Goal: Task Accomplishment & Management: Use online tool/utility

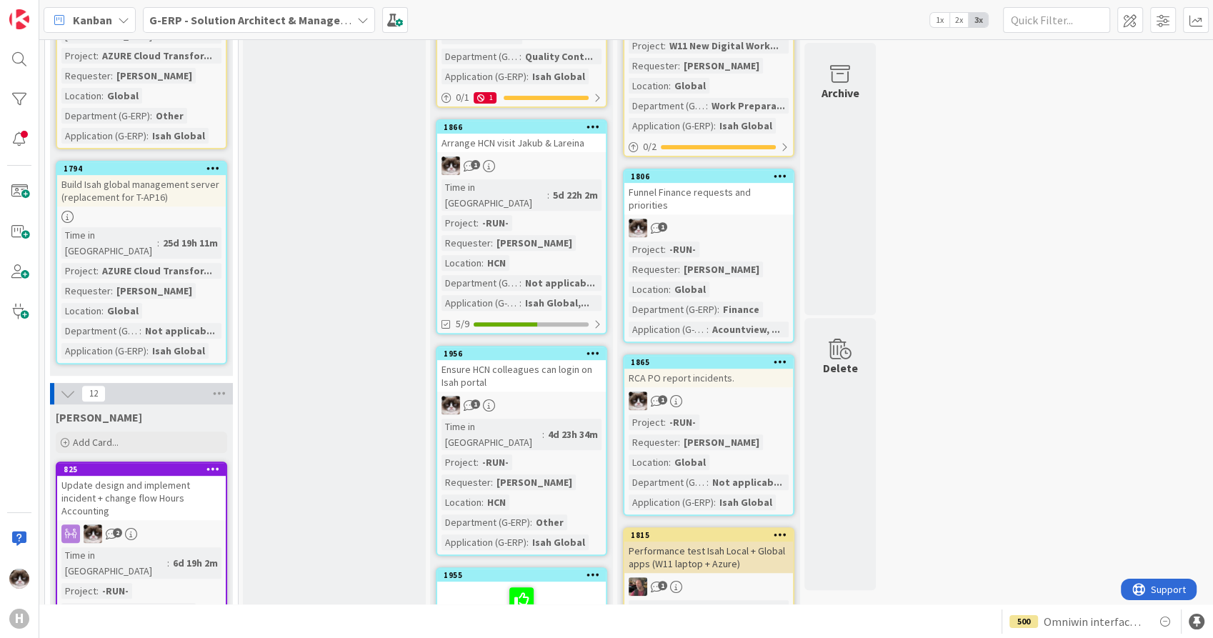
scroll to position [522, 0]
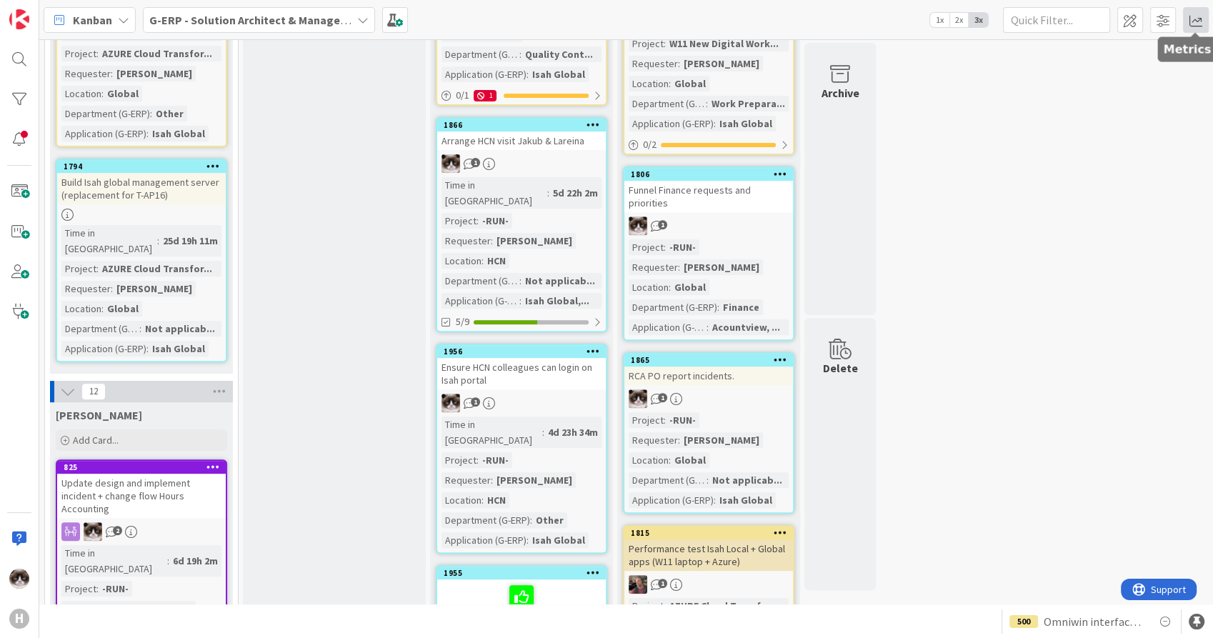
drag, startPoint x: 1194, startPoint y: 26, endPoint x: 1187, endPoint y: 29, distance: 7.4
click at [1194, 26] on span at bounding box center [1196, 20] width 26 height 26
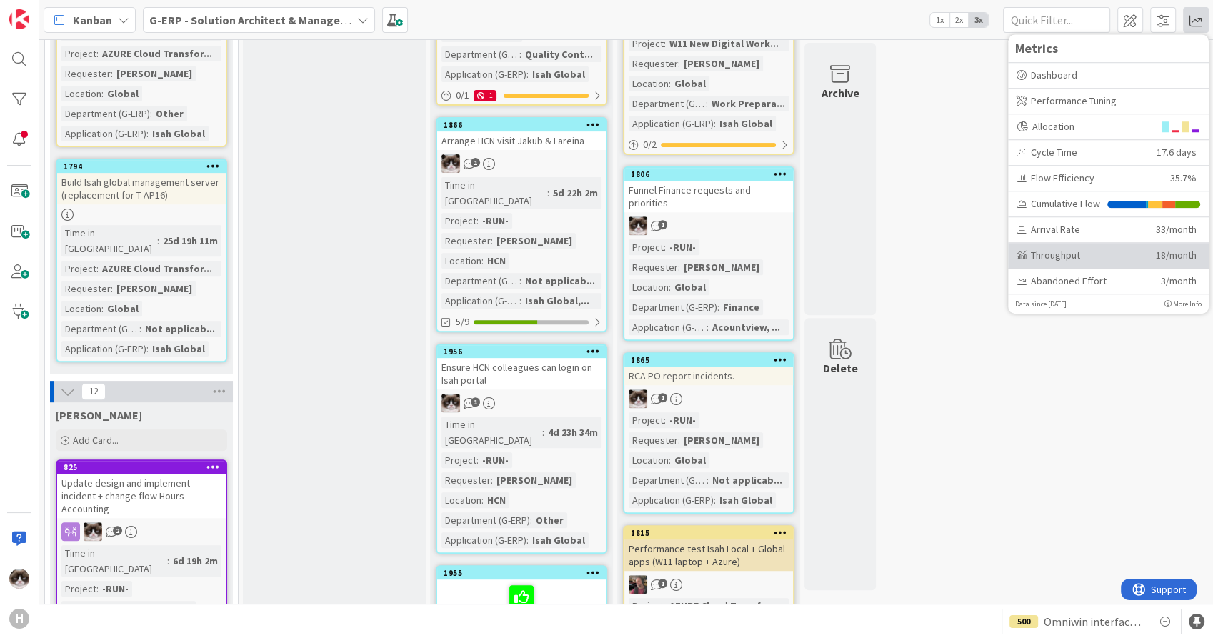
click at [1050, 261] on div "Throughput" at bounding box center [1080, 255] width 129 height 15
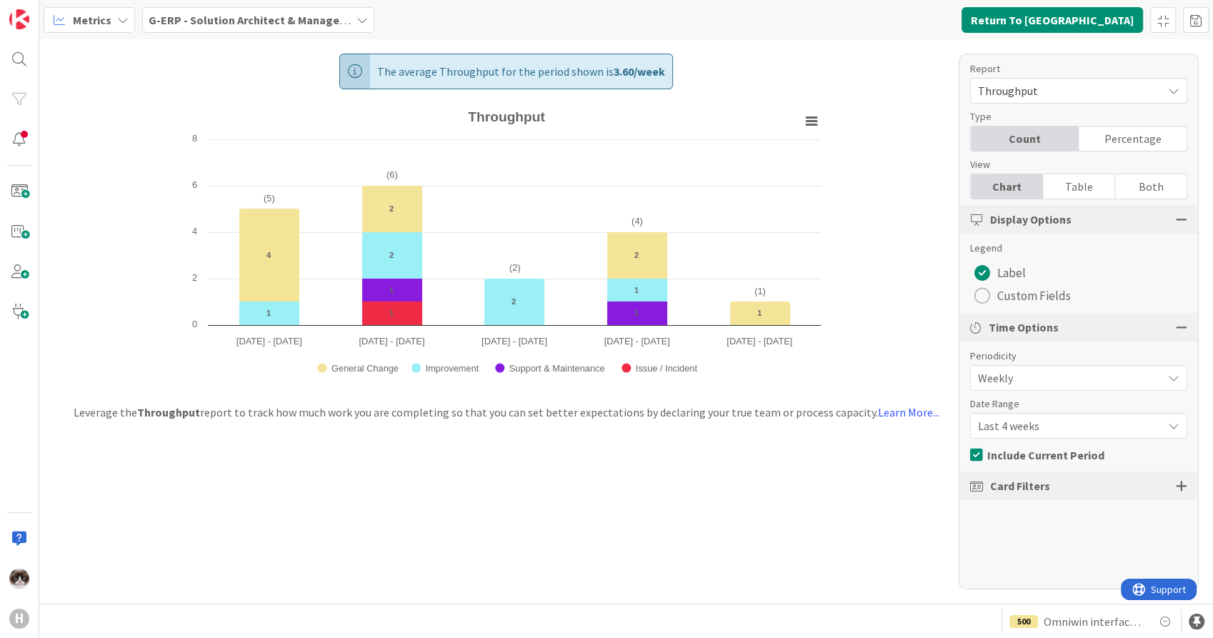
click at [326, 16] on b "G-ERP - Solution Architect & Management" at bounding box center [258, 20] width 219 height 14
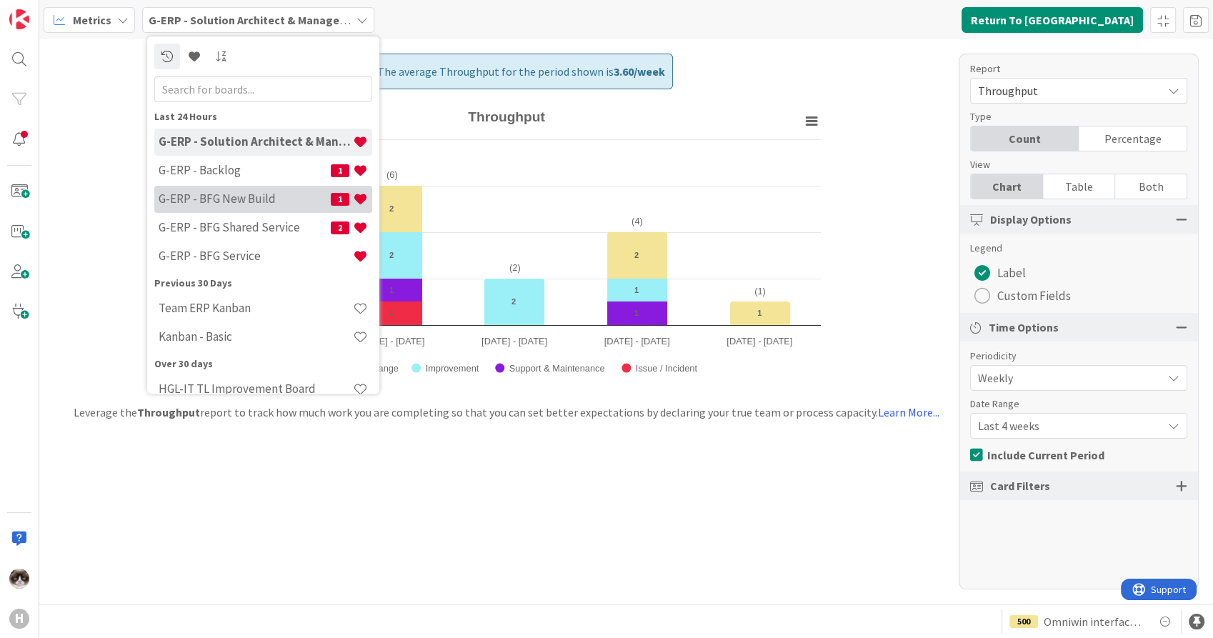
click at [267, 196] on h4 "G-ERP - BFG New Build" at bounding box center [245, 199] width 172 height 14
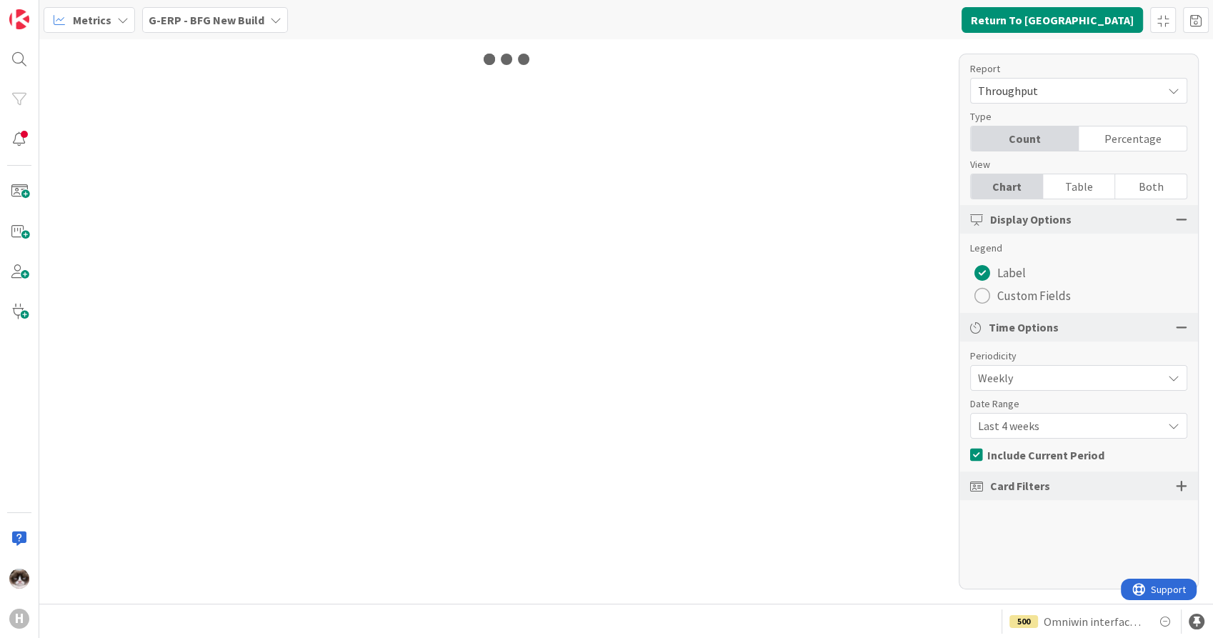
click at [1126, 417] on span "Last 4 weeks" at bounding box center [1066, 426] width 177 height 20
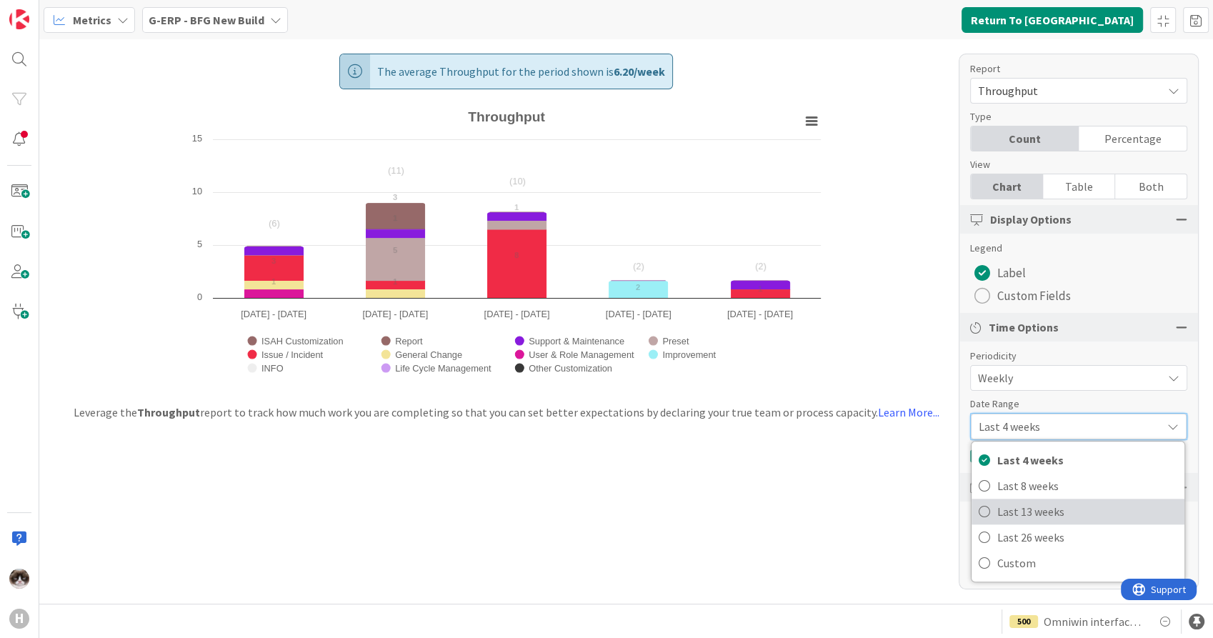
click at [1047, 513] on span "Last 13 weeks" at bounding box center [1087, 511] width 180 height 21
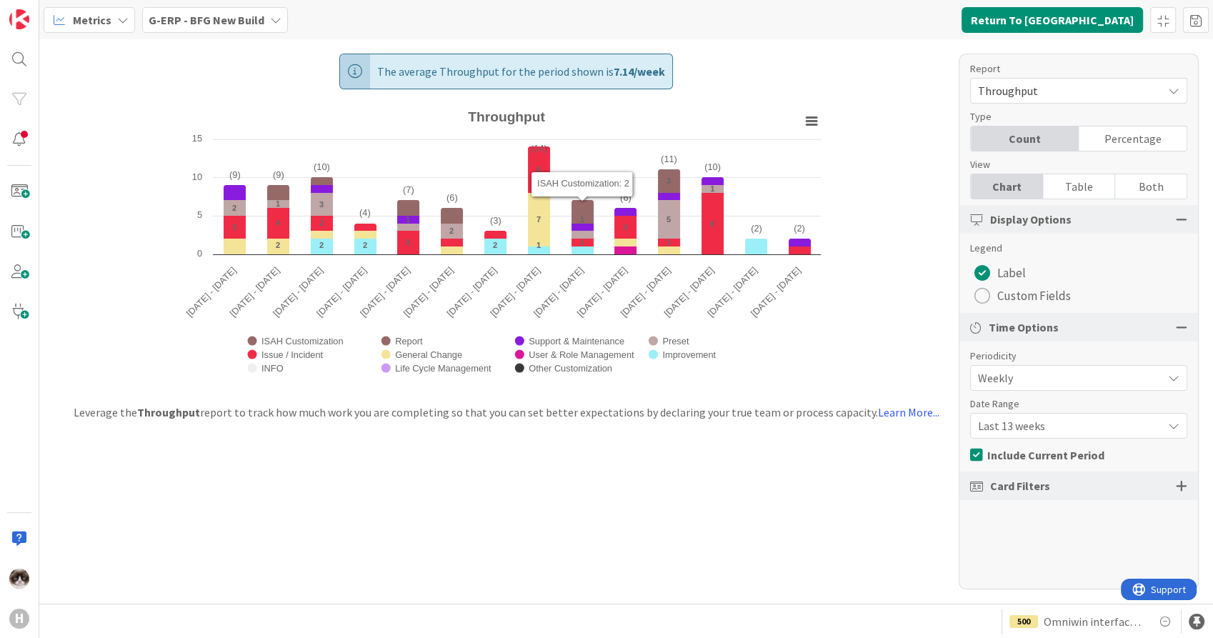
click at [221, 10] on div "G-ERP - BFG New Build" at bounding box center [215, 20] width 146 height 26
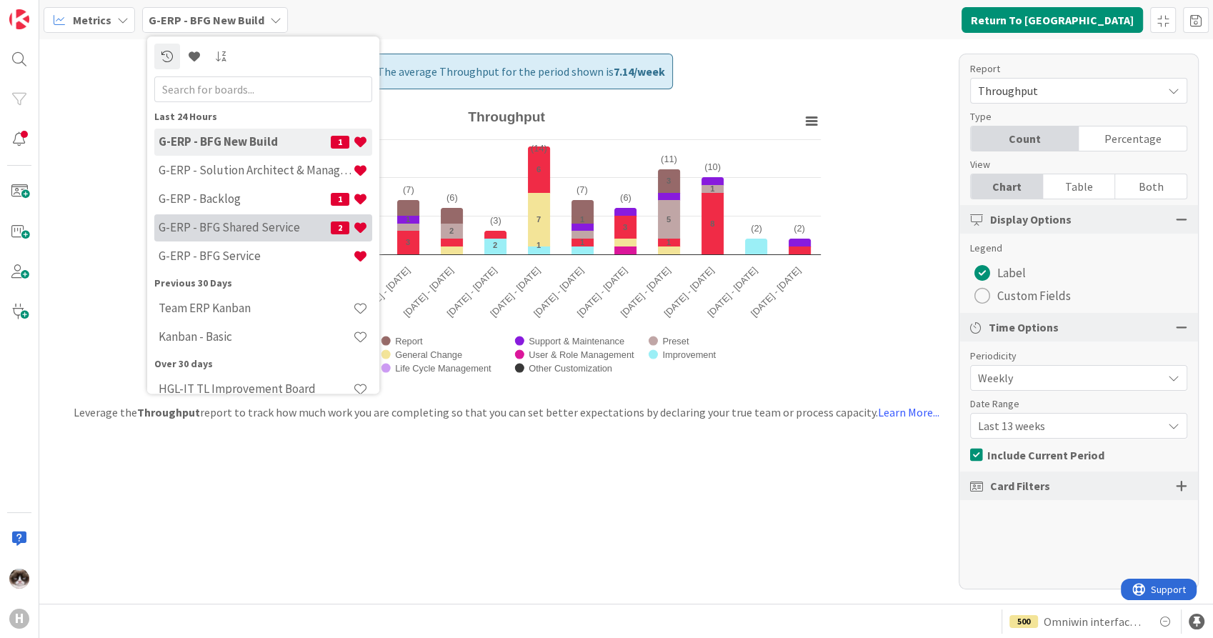
click at [265, 223] on h4 "G-ERP - BFG Shared Service" at bounding box center [245, 228] width 172 height 14
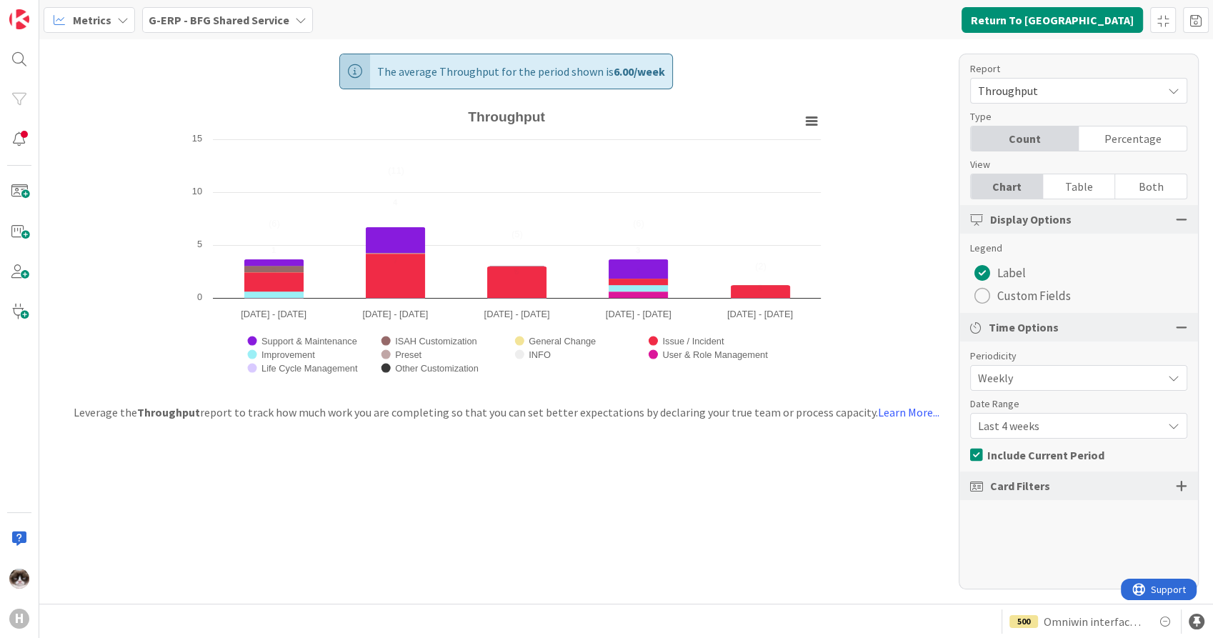
click at [1057, 425] on span "Last 4 weeks" at bounding box center [1066, 426] width 177 height 20
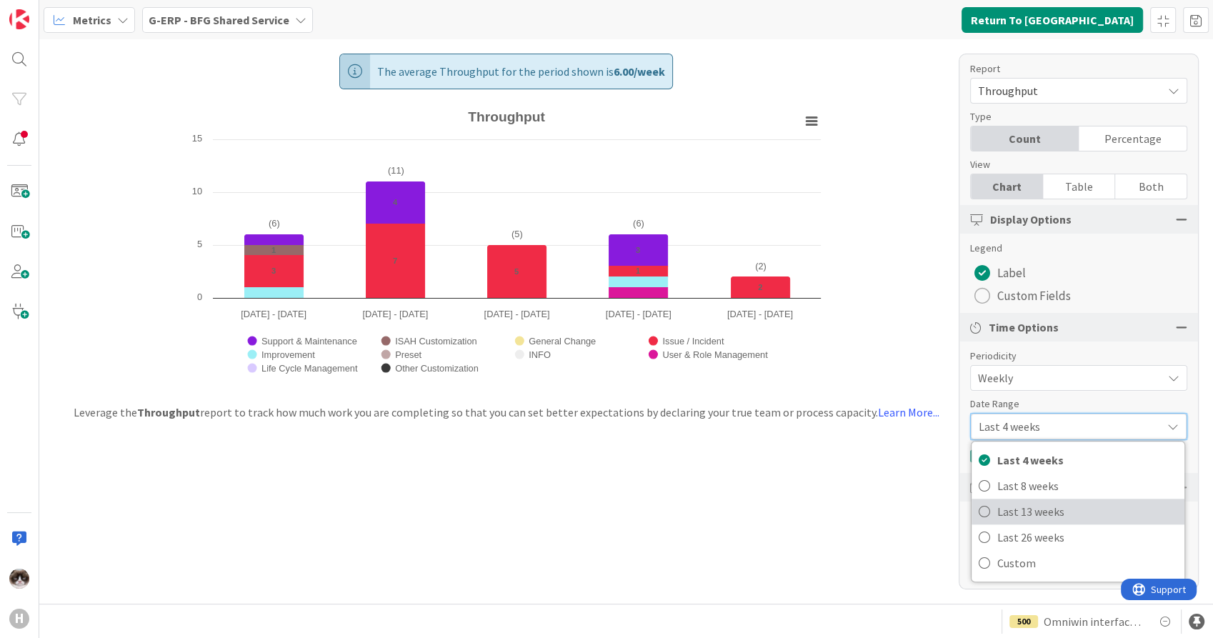
click at [1068, 506] on span "Last 13 weeks" at bounding box center [1087, 511] width 180 height 21
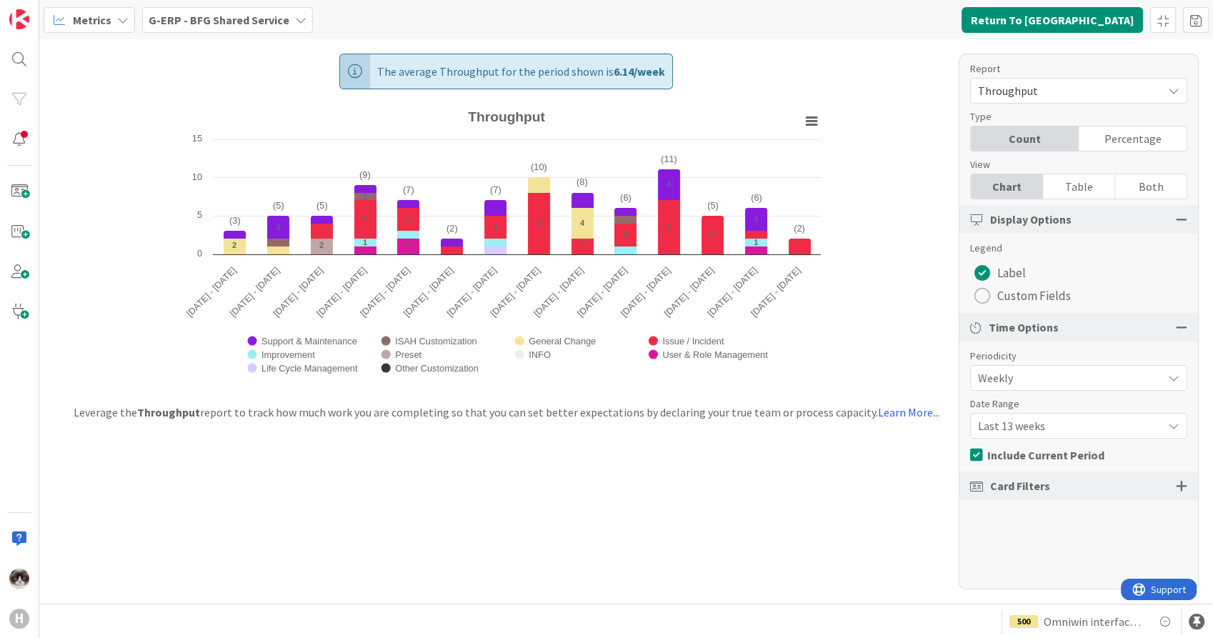
click at [234, 23] on b "G-ERP - BFG Shared Service" at bounding box center [219, 20] width 141 height 14
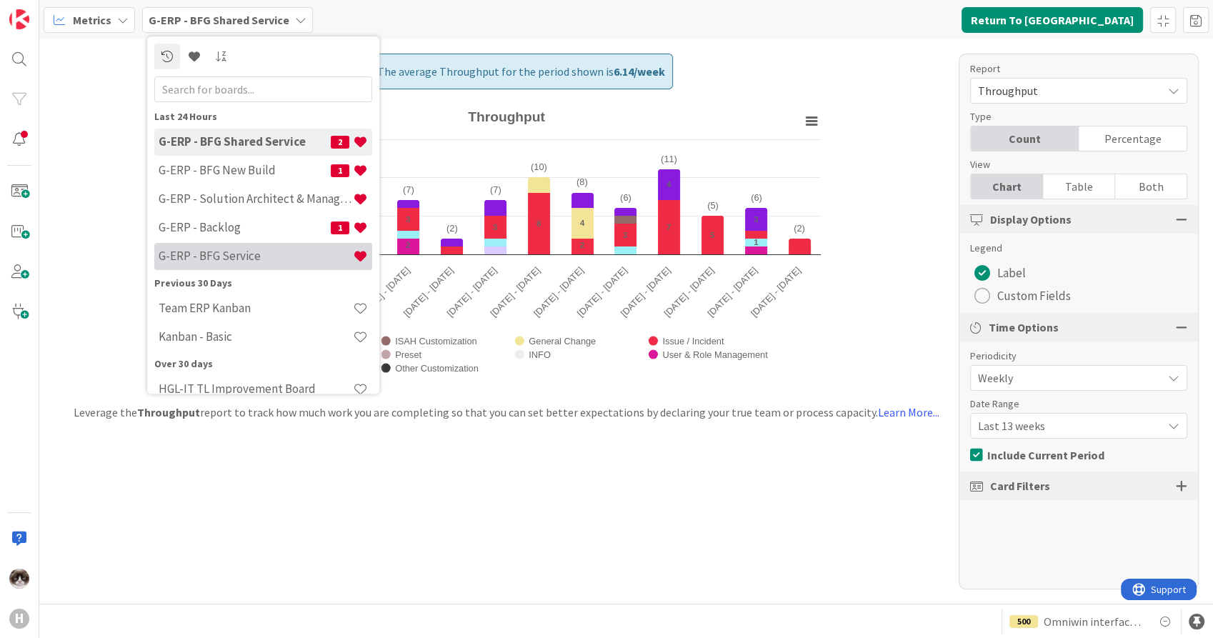
click at [253, 260] on h4 "G-ERP - BFG Service" at bounding box center [256, 256] width 194 height 14
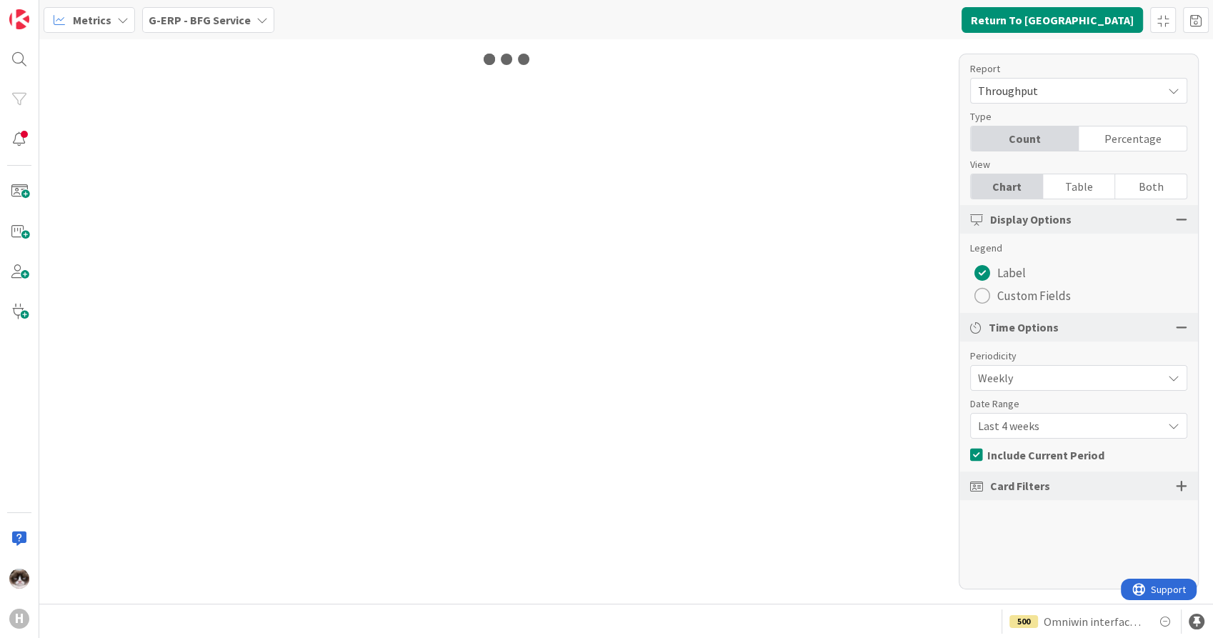
click at [1026, 429] on span "Last 4 weeks" at bounding box center [1066, 426] width 177 height 20
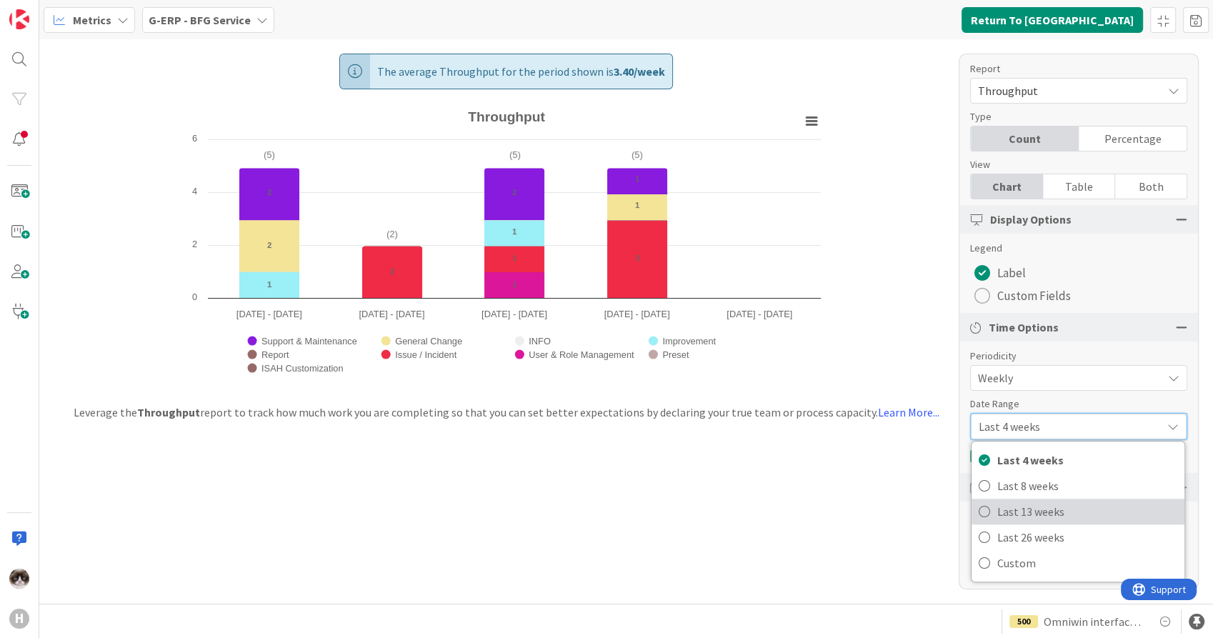
click at [1057, 515] on span "Last 13 weeks" at bounding box center [1087, 511] width 180 height 21
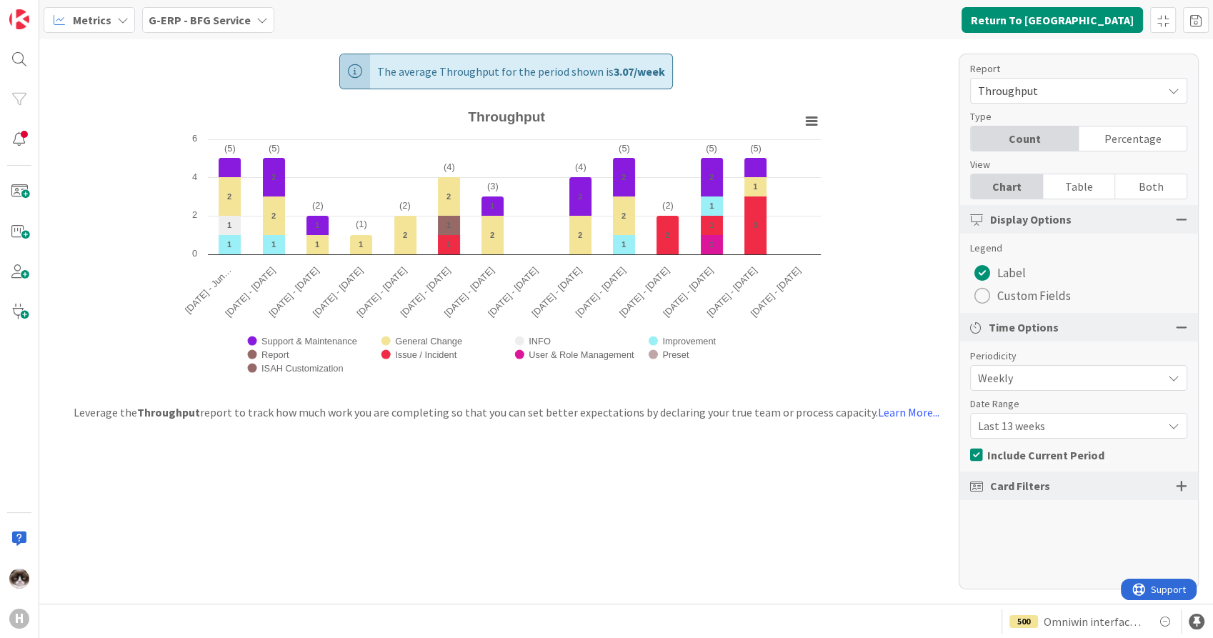
click at [215, 17] on b "G-ERP - BFG Service" at bounding box center [200, 20] width 102 height 14
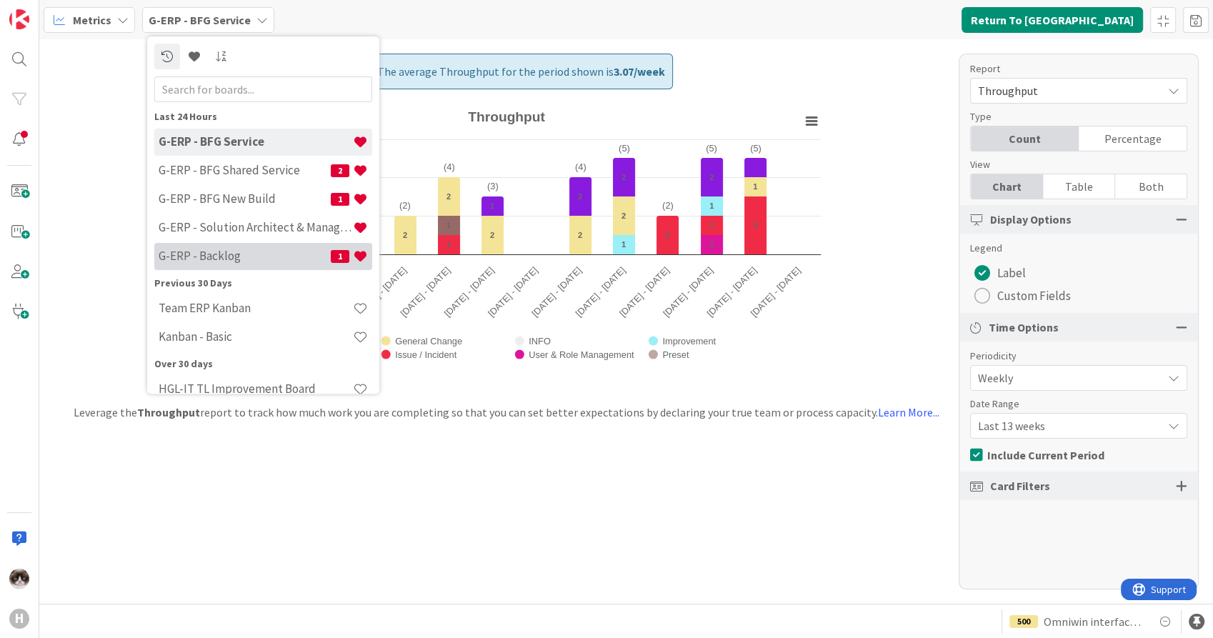
click at [217, 259] on h4 "G-ERP - Backlog" at bounding box center [245, 256] width 172 height 14
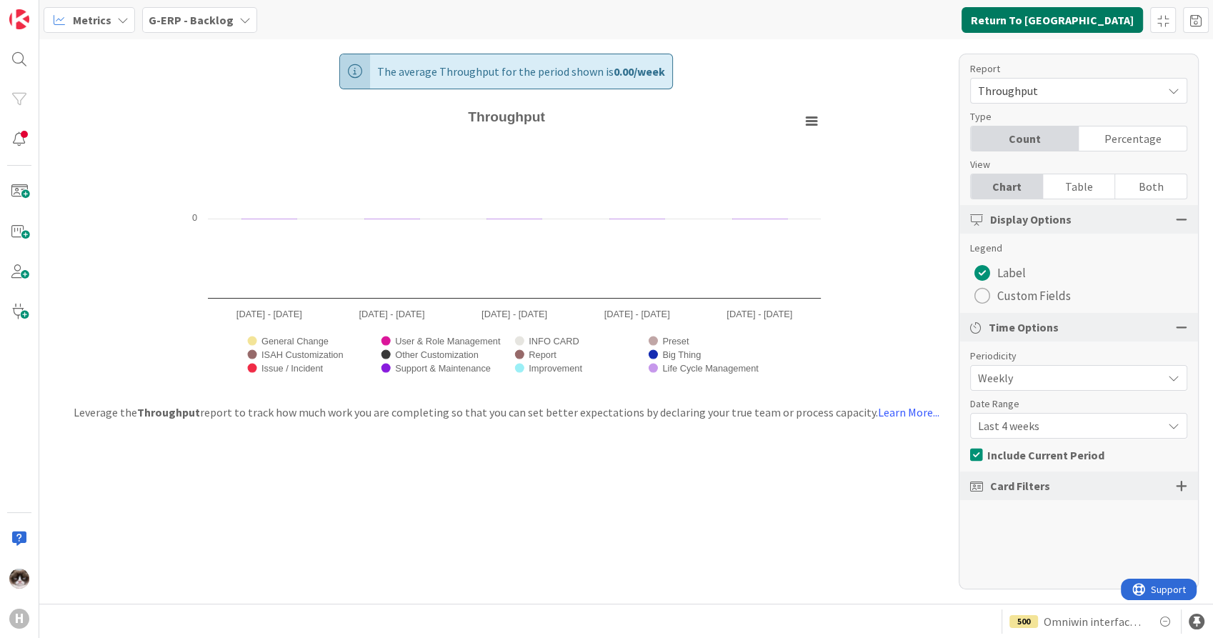
click at [1063, 30] on button "Return To [GEOGRAPHIC_DATA]" at bounding box center [1051, 20] width 181 height 26
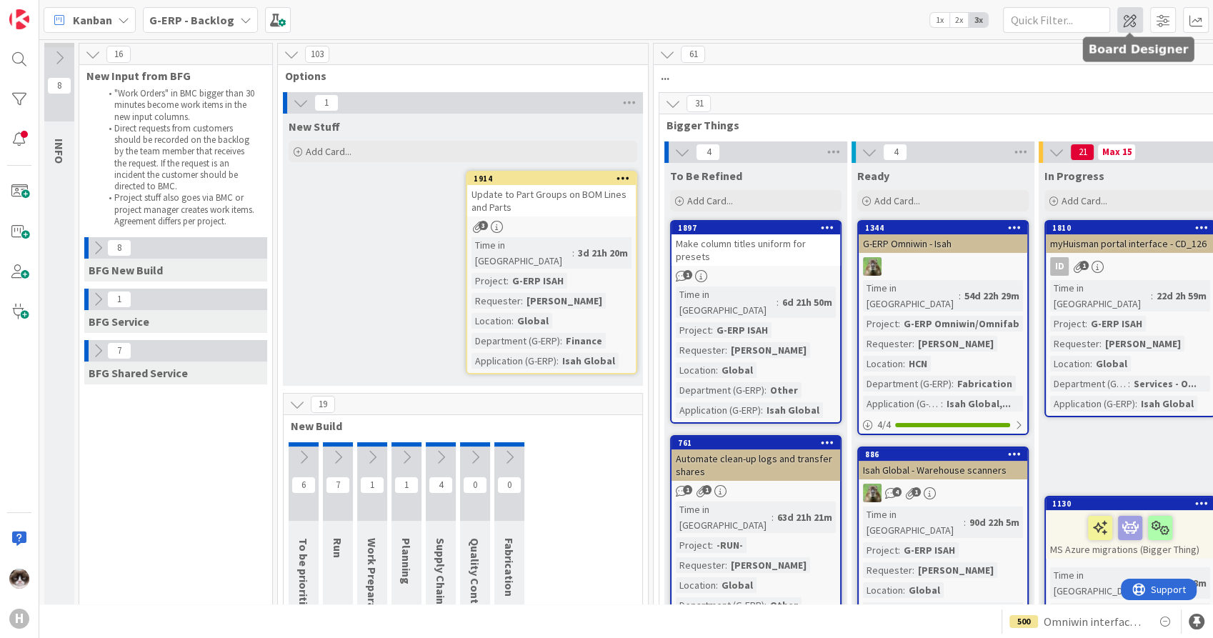
click at [1136, 21] on span at bounding box center [1130, 20] width 26 height 26
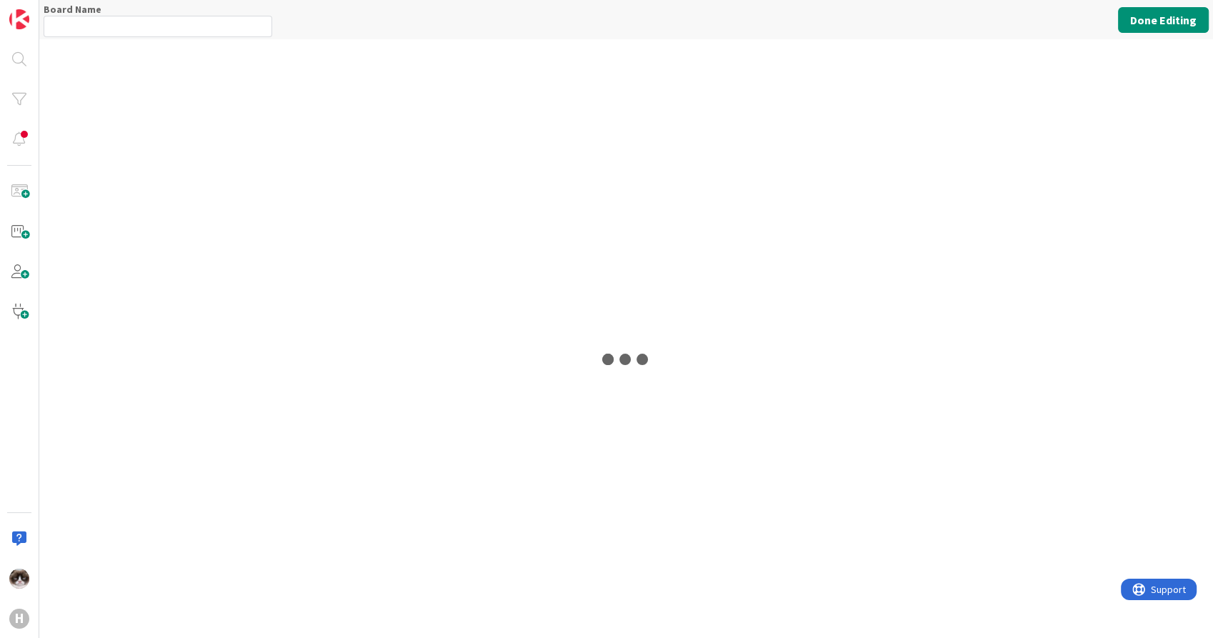
type input "G-ERP - Backlog"
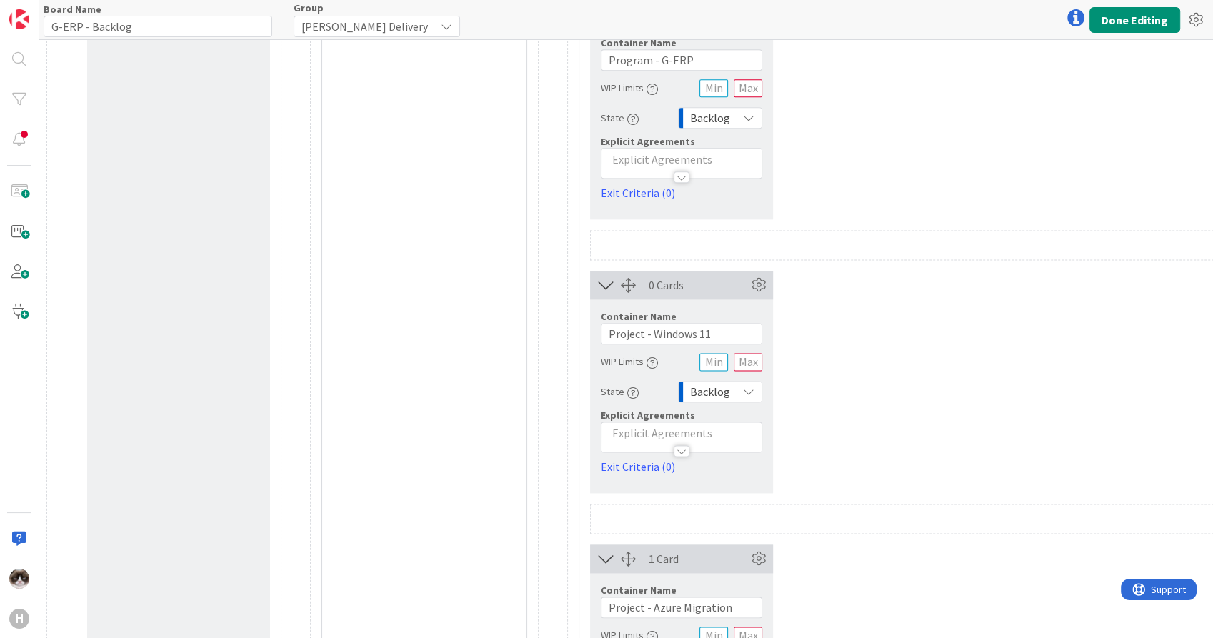
scroll to position [1795, 0]
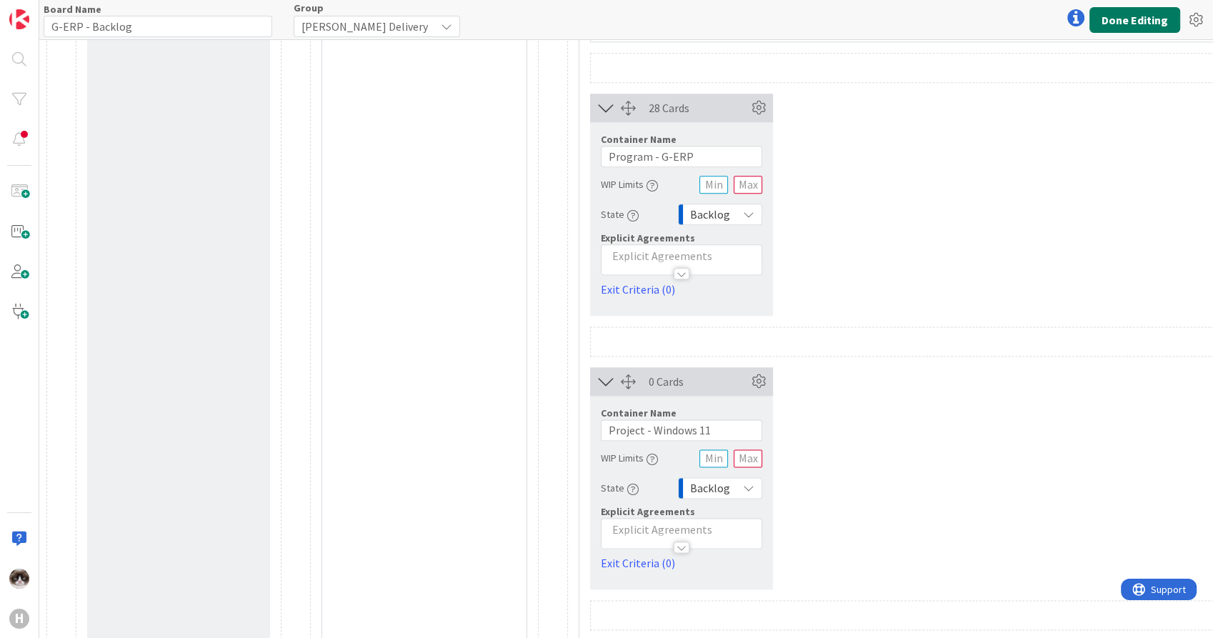
click at [1113, 27] on button "Done Editing" at bounding box center [1134, 20] width 91 height 26
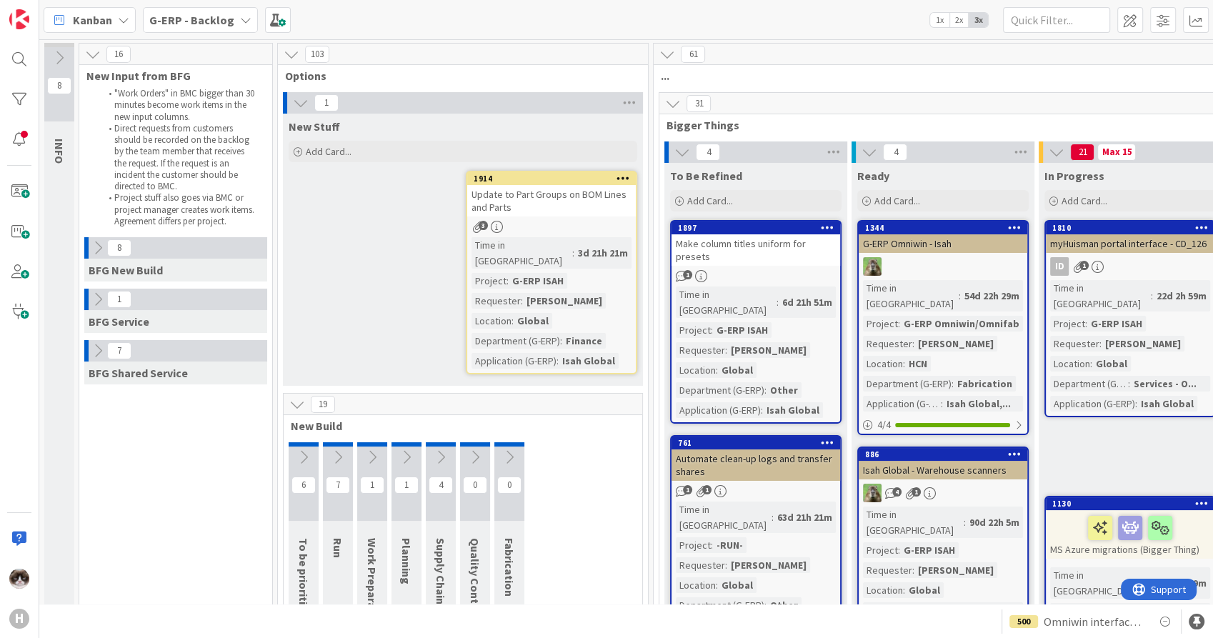
click at [98, 349] on icon at bounding box center [98, 351] width 16 height 16
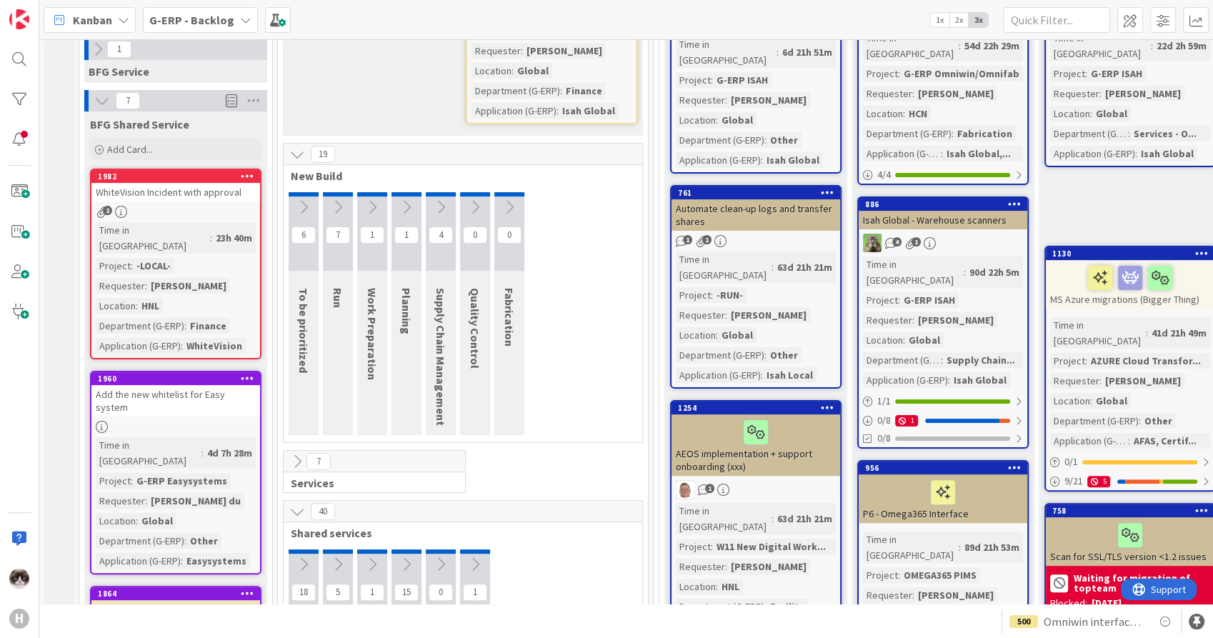
scroll to position [159, 0]
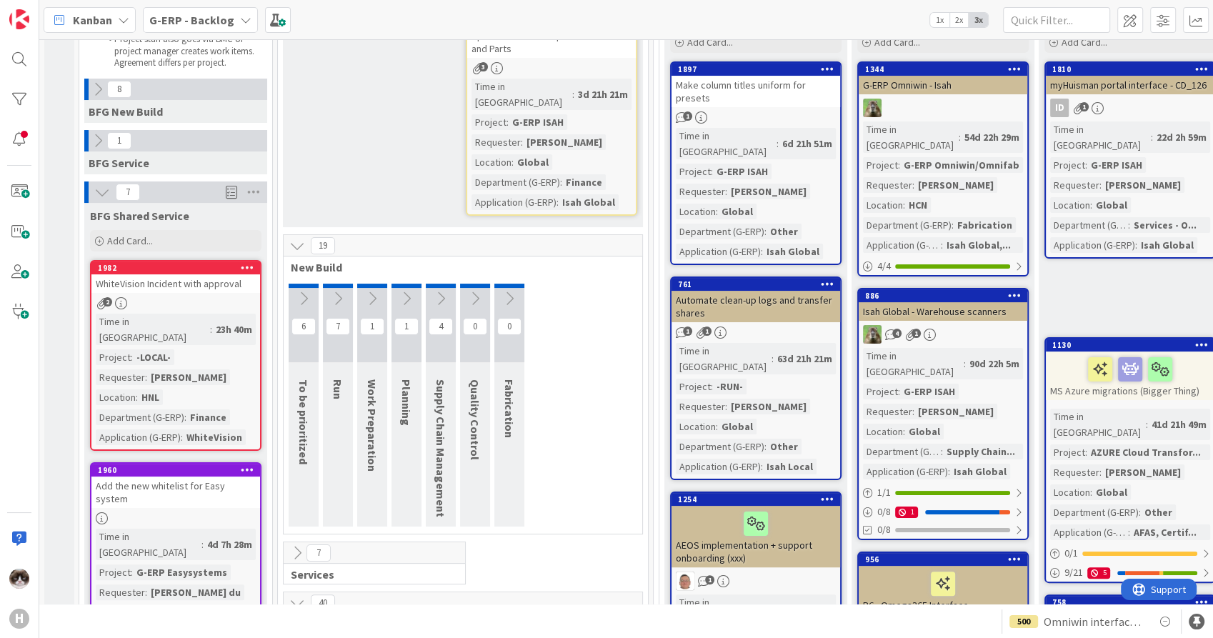
click at [224, 324] on div "Time in Column : 23h 40m Project : -LOCAL- Requester : [PERSON_NAME] Location :…" at bounding box center [176, 379] width 160 height 131
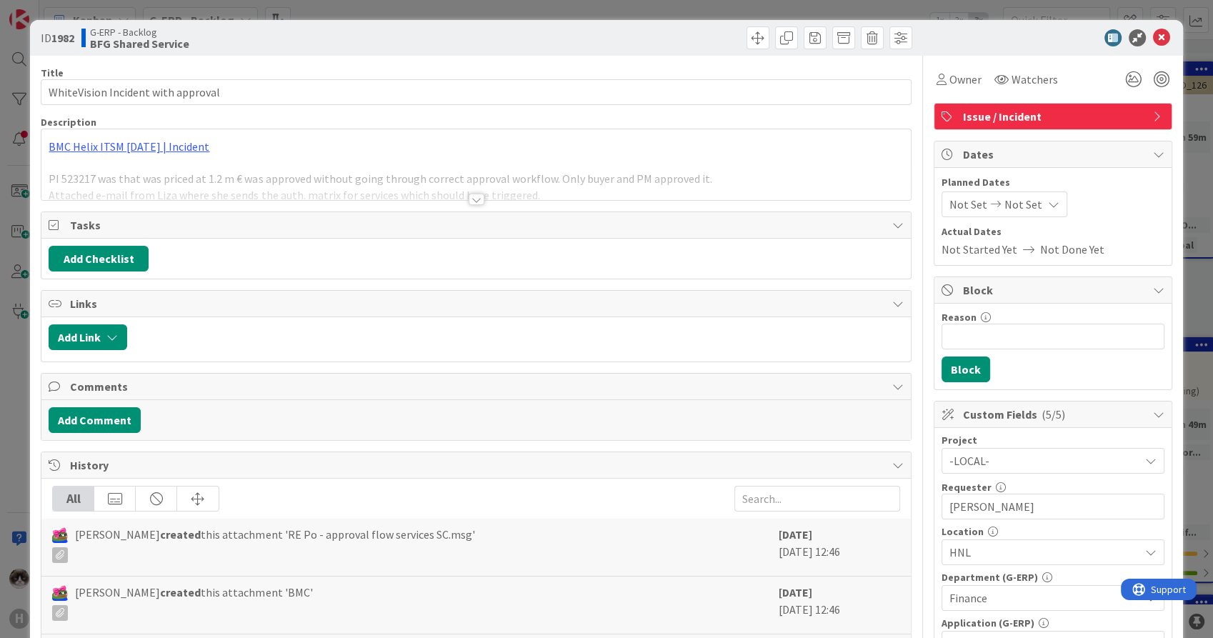
click at [470, 198] on div at bounding box center [477, 199] width 16 height 11
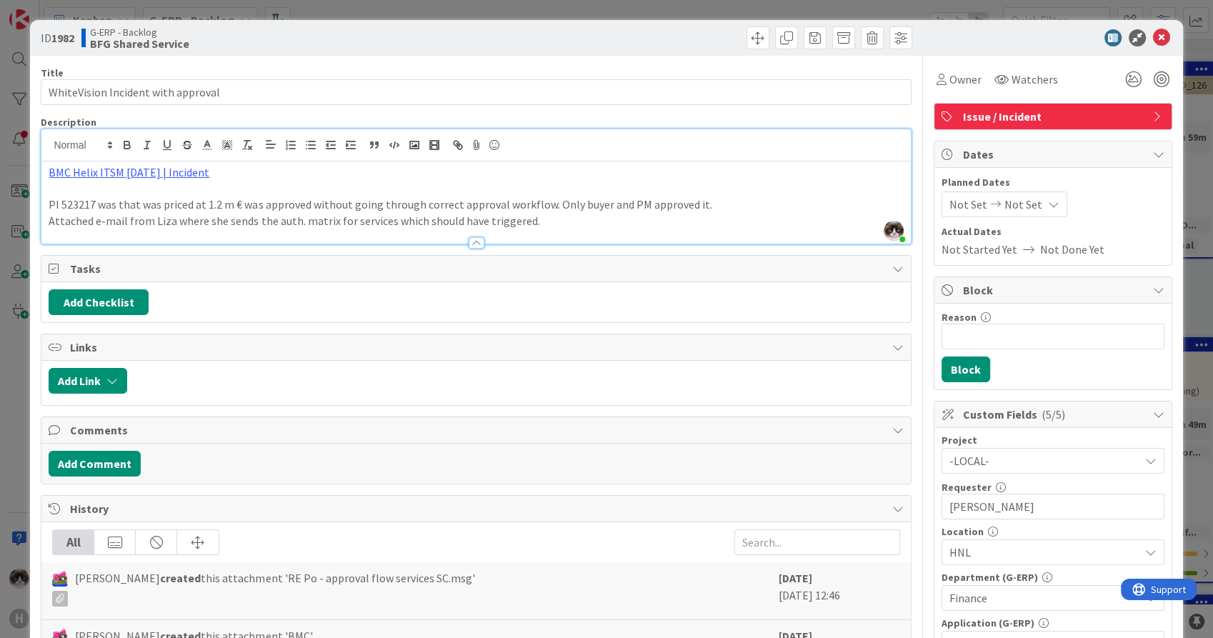
scroll to position [79, 0]
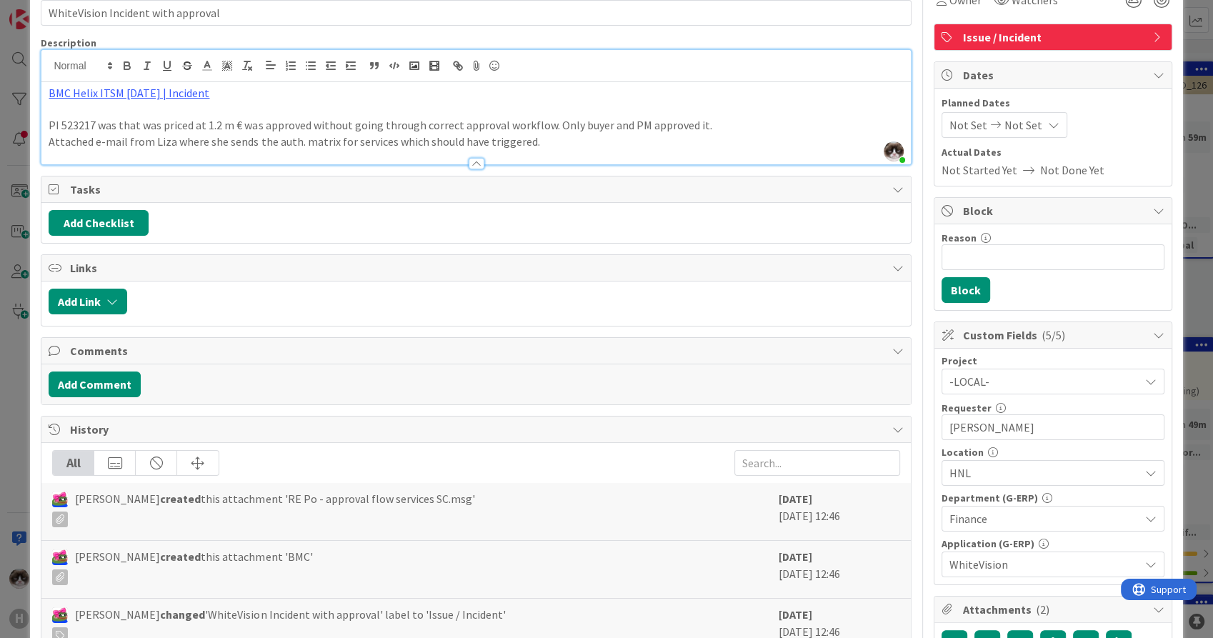
click at [960, 377] on span "-LOCAL-" at bounding box center [1040, 381] width 183 height 20
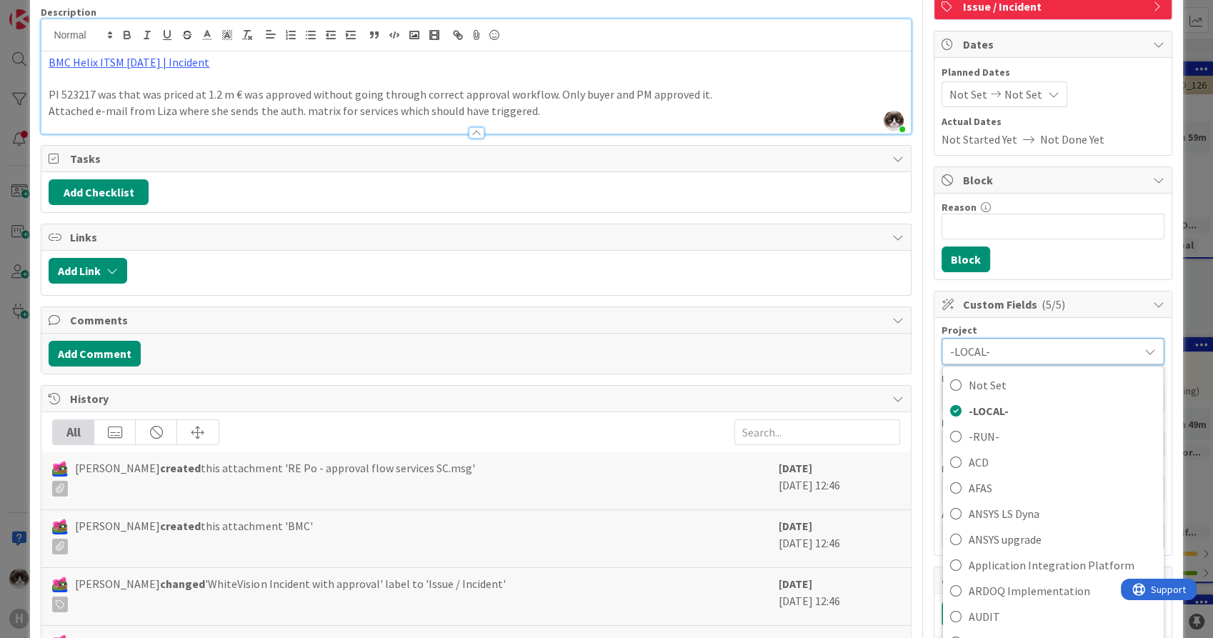
scroll to position [0, 0]
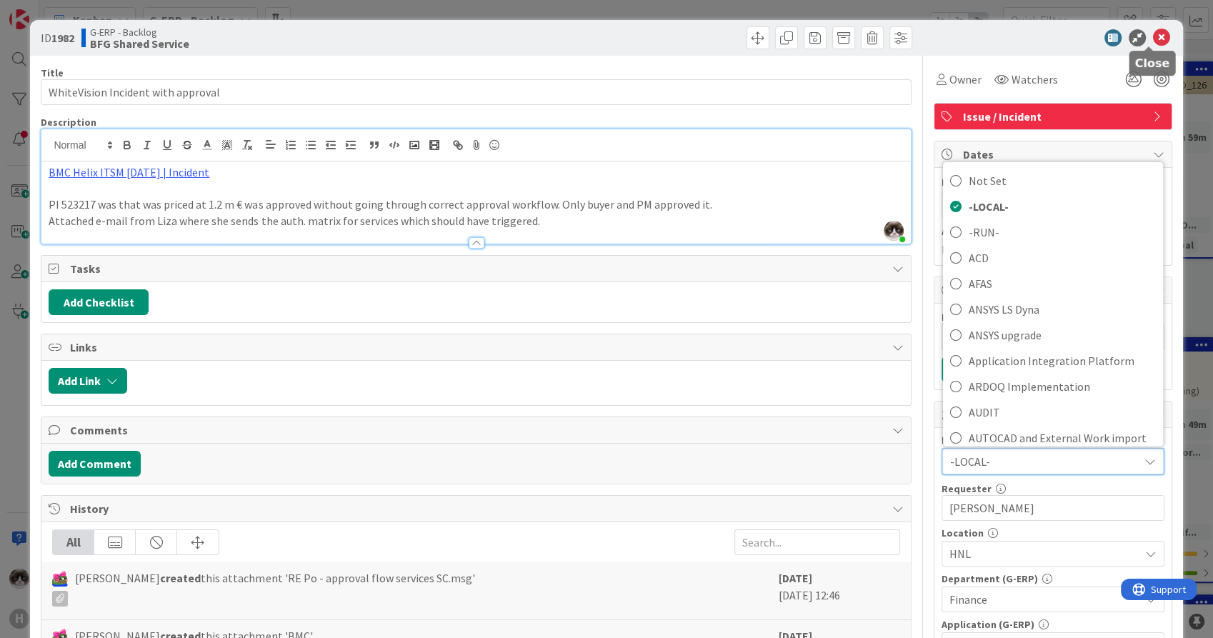
click at [1153, 32] on icon at bounding box center [1161, 37] width 17 height 17
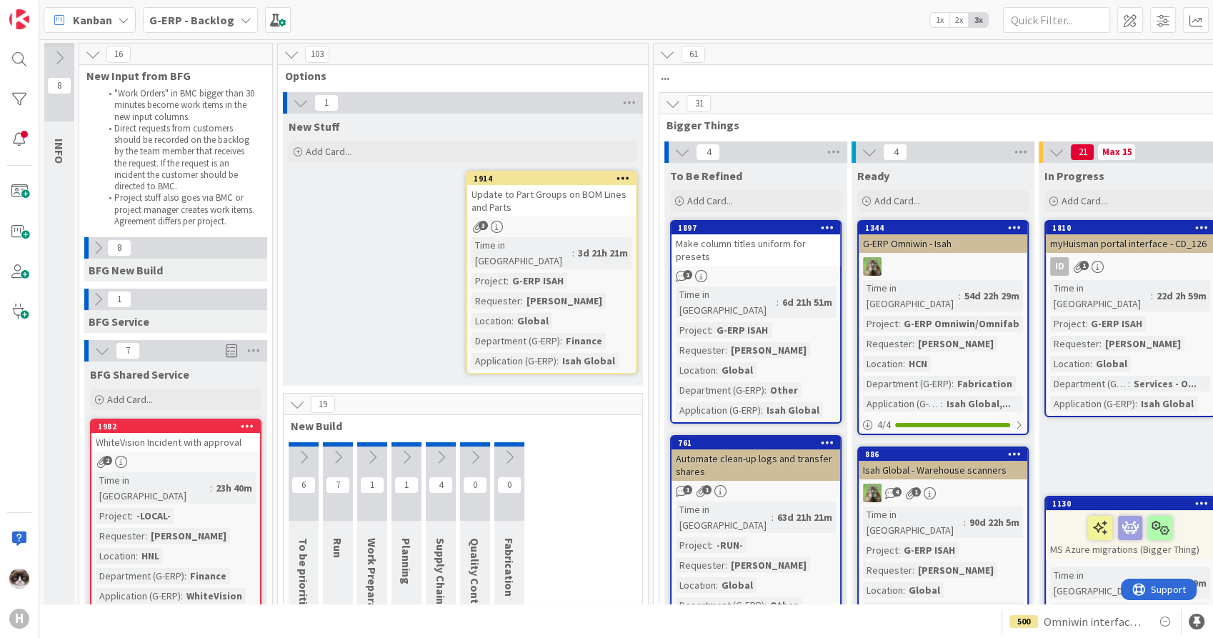
click at [210, 23] on b "G-ERP - Backlog" at bounding box center [191, 20] width 85 height 14
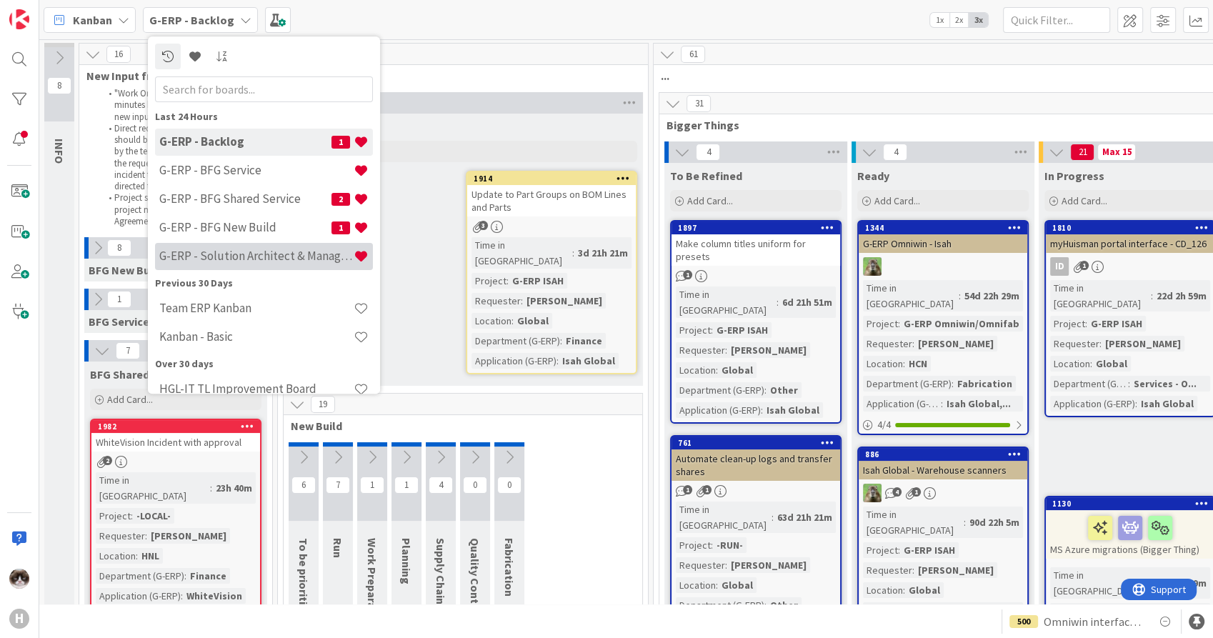
click at [229, 256] on h4 "G-ERP - Solution Architect & Management" at bounding box center [256, 256] width 194 height 14
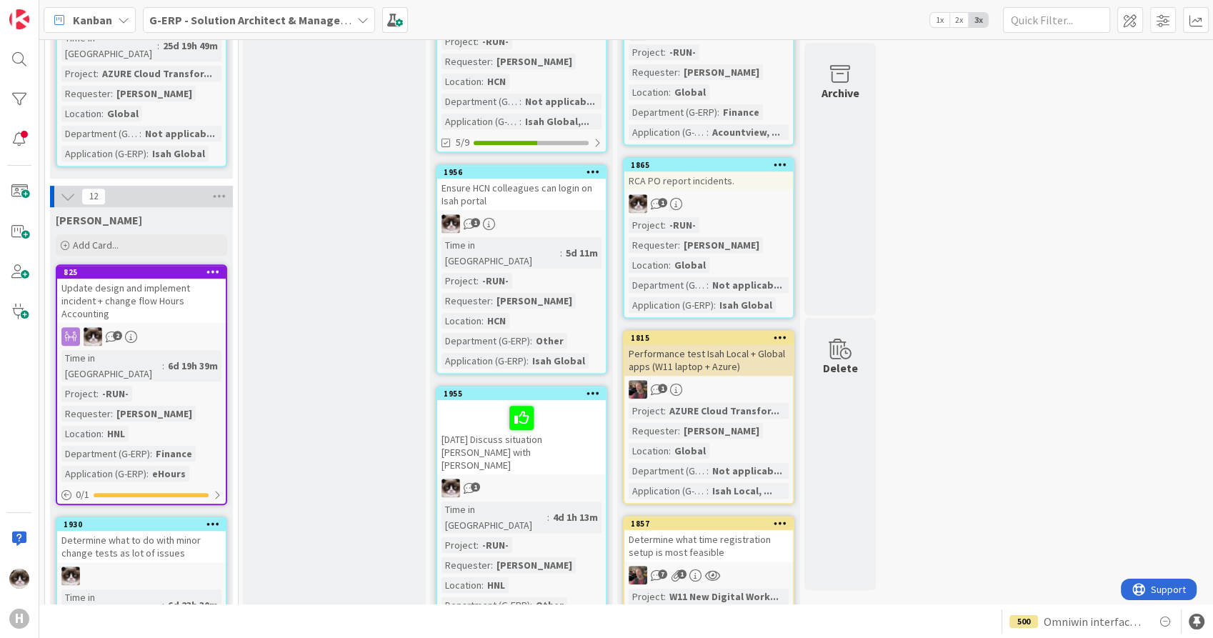
scroll to position [638, 0]
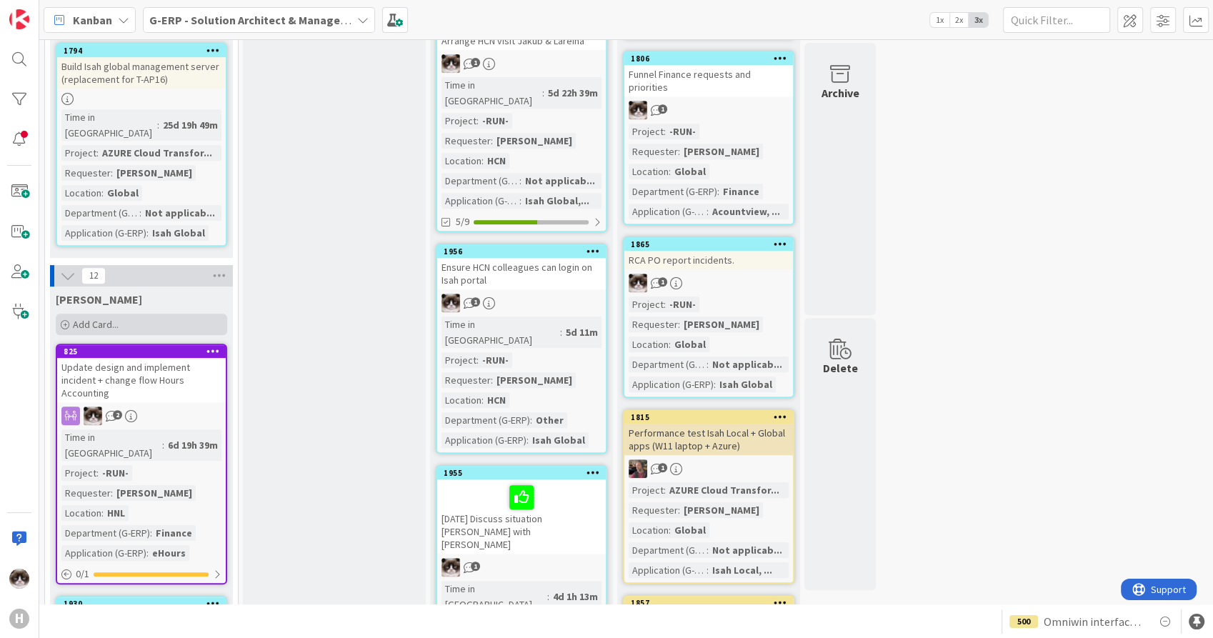
click at [107, 318] on span "Add Card..." at bounding box center [96, 324] width 46 height 13
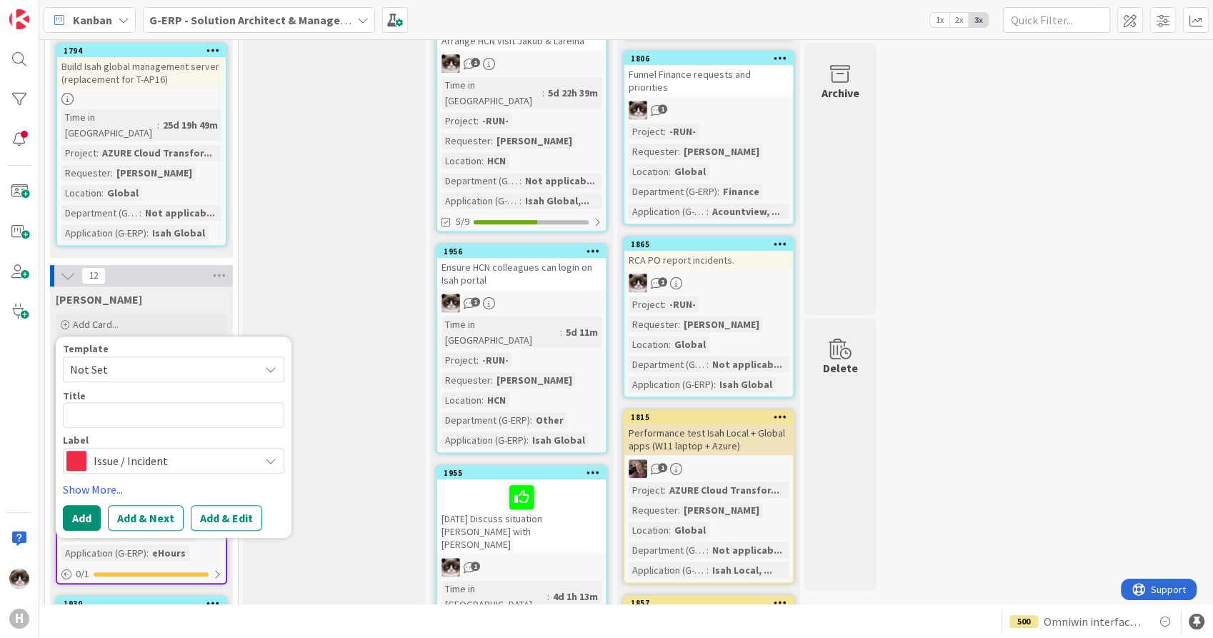
click at [154, 451] on span "Issue / Incident" at bounding box center [173, 461] width 159 height 20
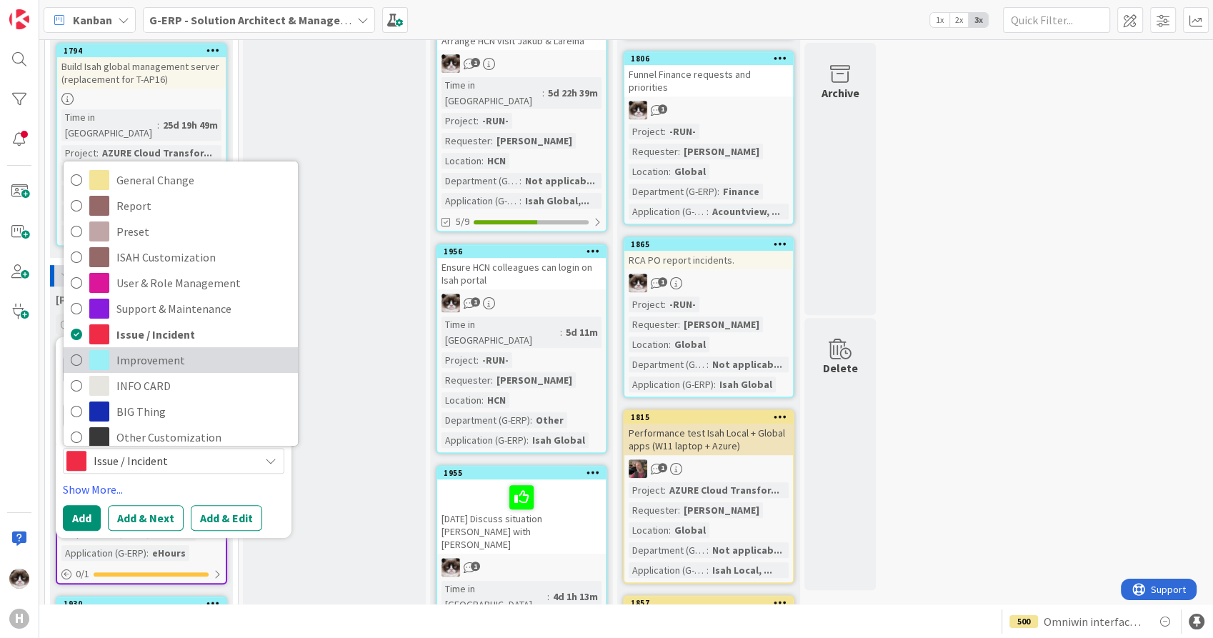
click at [178, 349] on span "Improvement" at bounding box center [203, 359] width 174 height 21
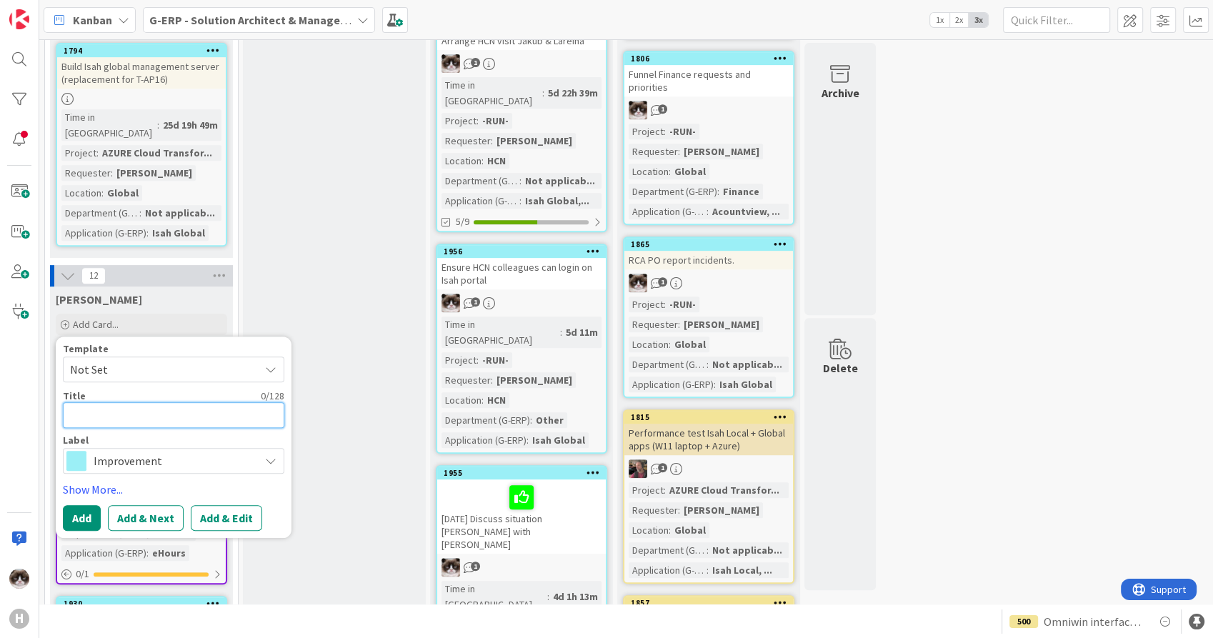
click at [144, 402] on textarea at bounding box center [173, 415] width 221 height 26
type textarea "x"
type textarea "U"
type textarea "x"
type textarea "Up"
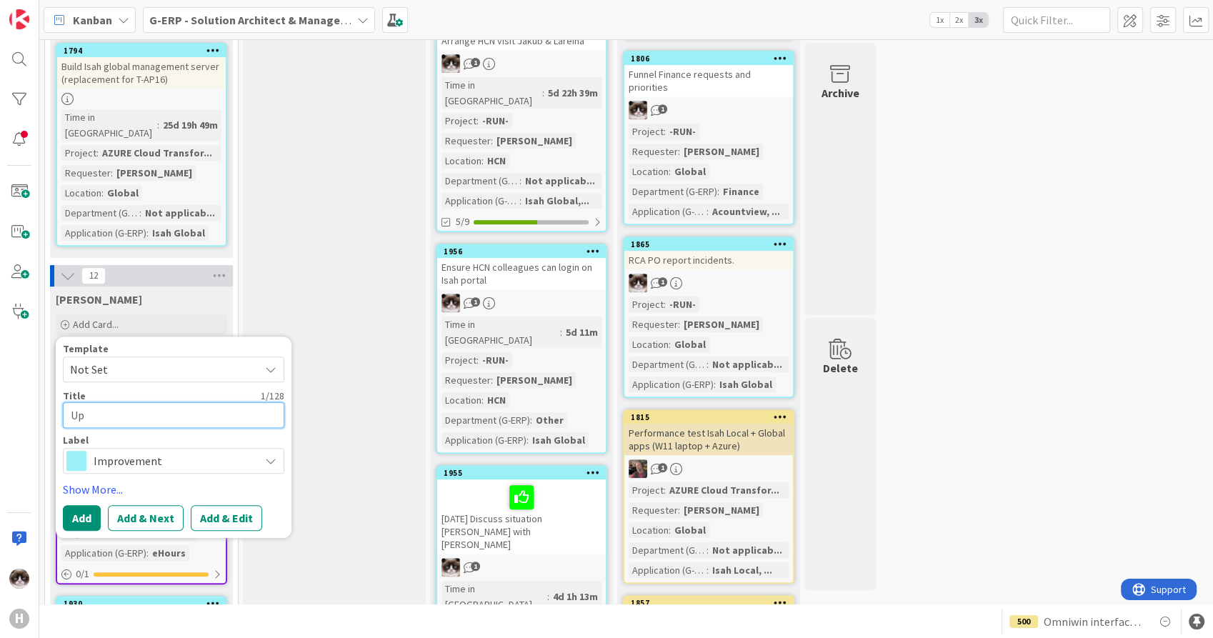
type textarea "x"
type textarea "Upd"
type textarea "x"
type textarea "Upda"
type textarea "x"
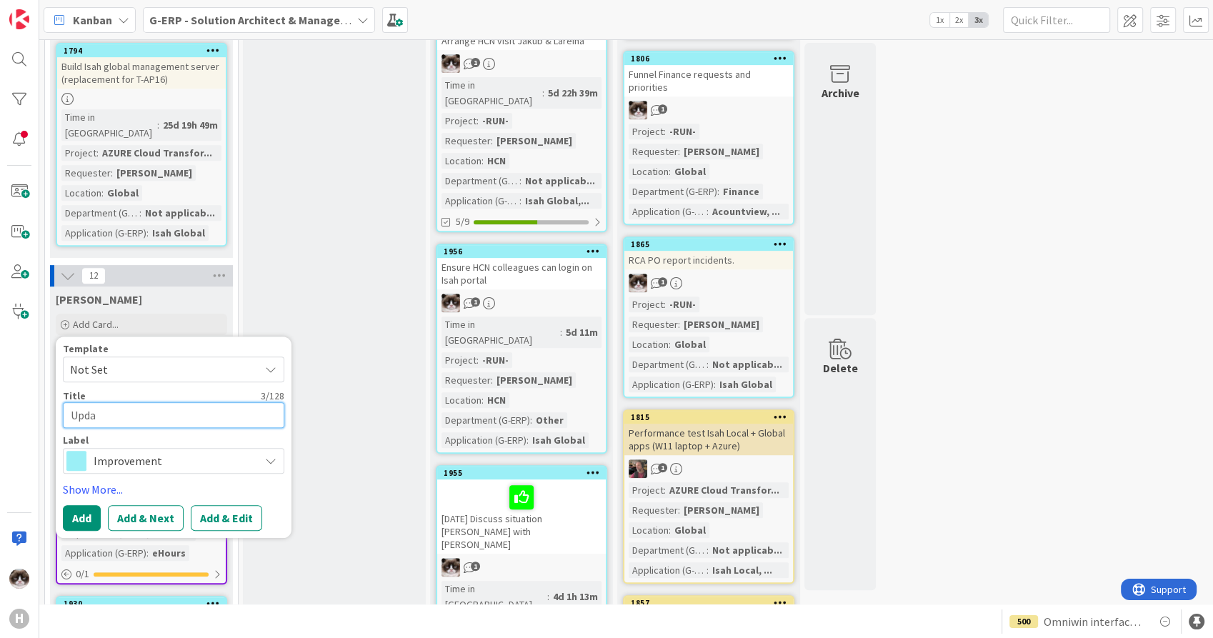
type textarea "Updat"
type textarea "x"
type textarea "Update"
type textarea "x"
type textarea "Update"
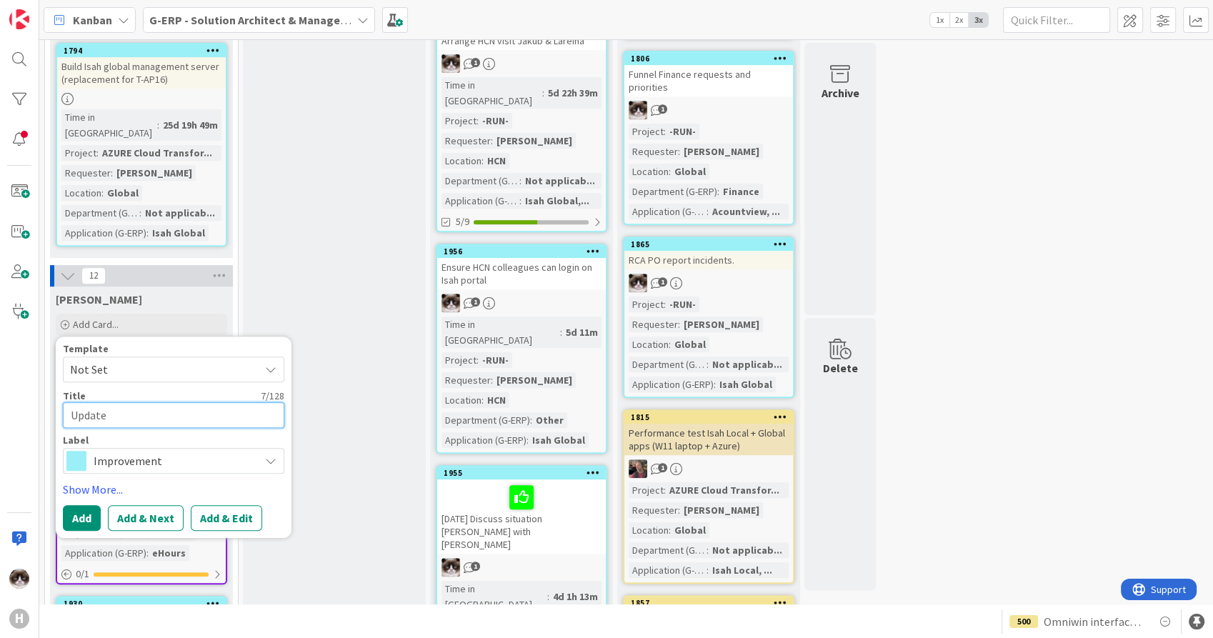
type textarea "x"
type textarea "Update c"
type textarea "x"
type textarea "Update com"
type textarea "x"
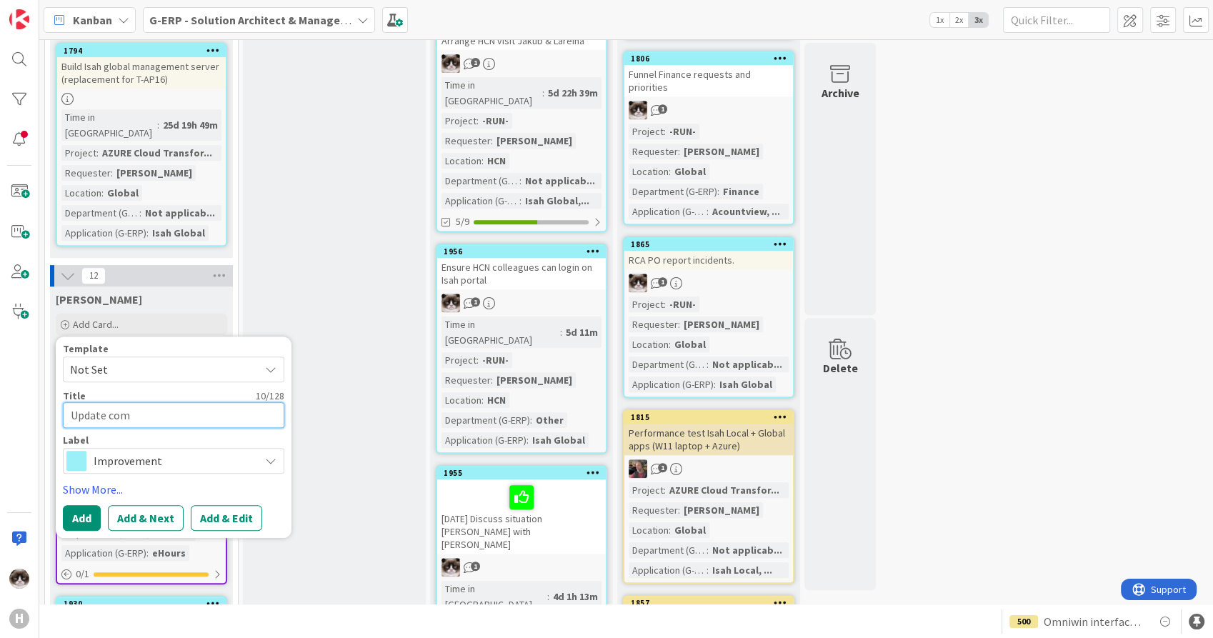
type textarea "Update comp"
type textarea "x"
type textarea "Update compt"
type textarea "x"
type textarea "Update compte"
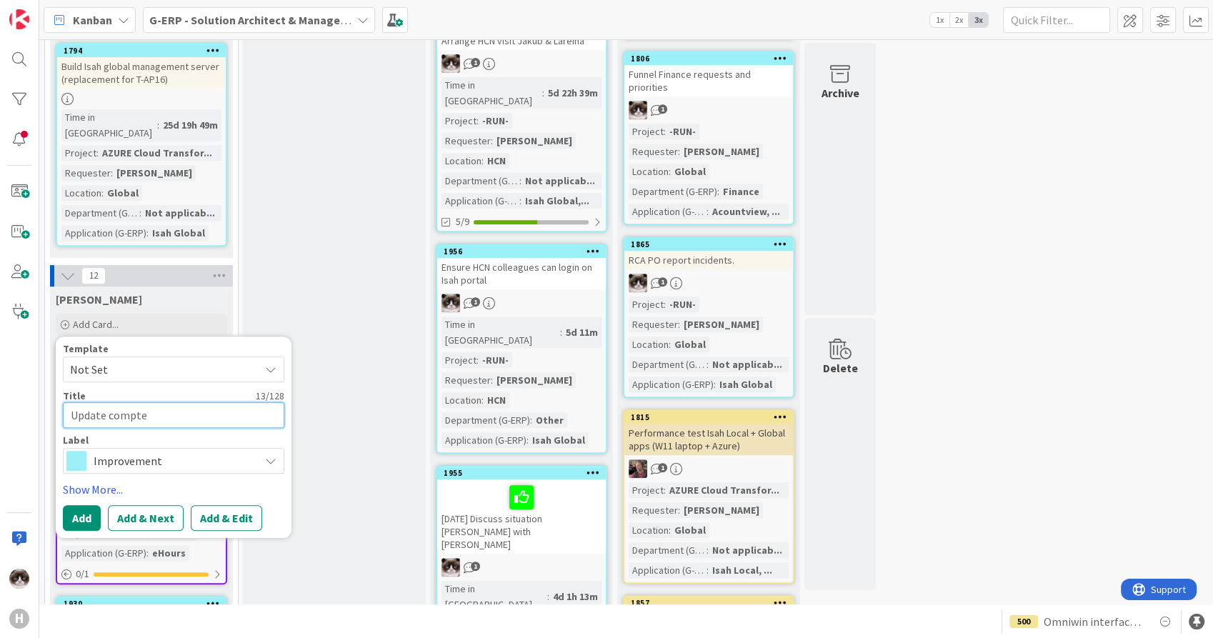
type textarea "x"
type textarea "Update compten"
type textarea "x"
type textarea "Update comptenc"
type textarea "x"
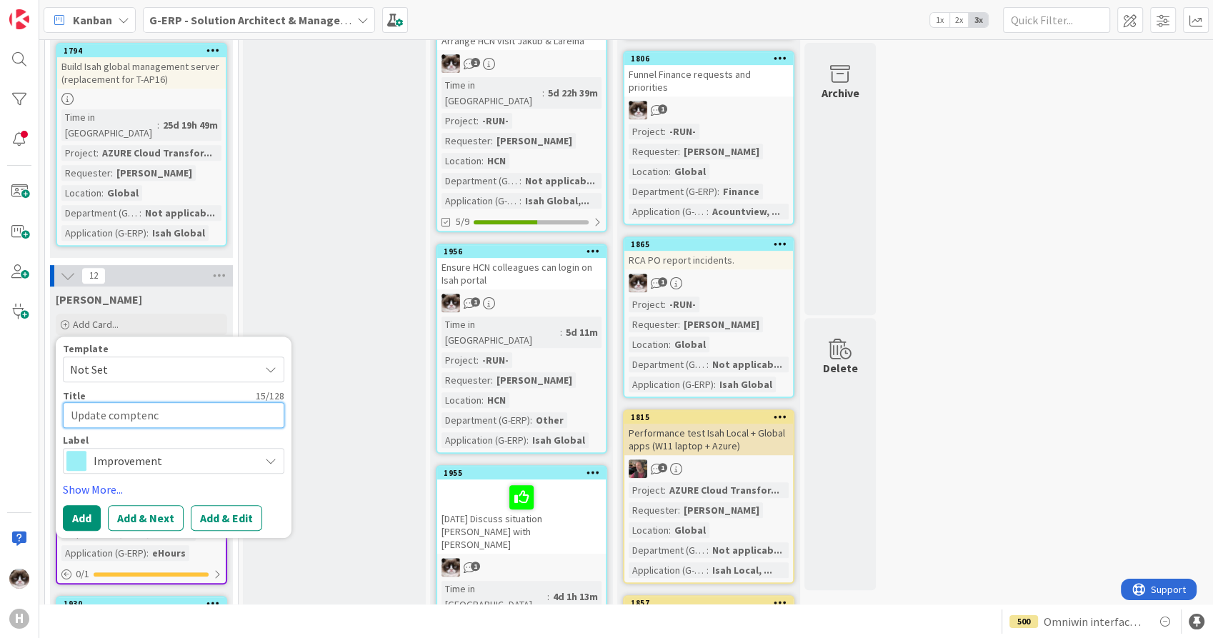
type textarea "Update comptency"
type textarea "x"
type textarea "Update comptency"
type textarea "x"
type textarea "Update comptency Ma"
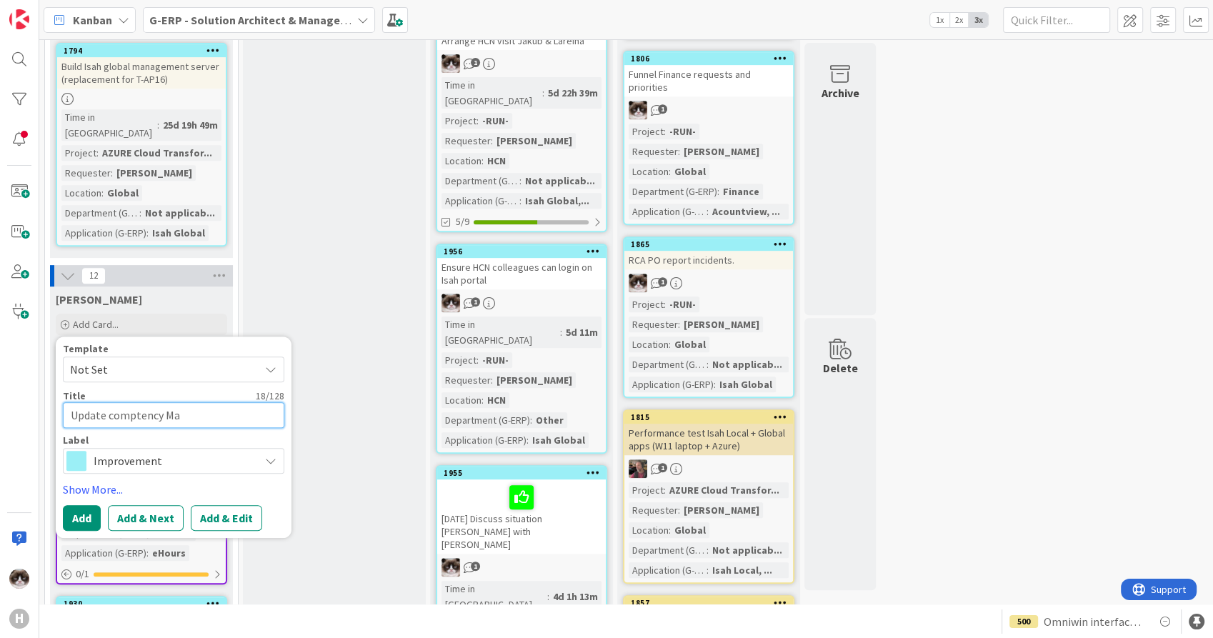
type textarea "x"
type textarea "Update comptency Mat"
type textarea "x"
type textarea "Update comptency Matr"
type textarea "x"
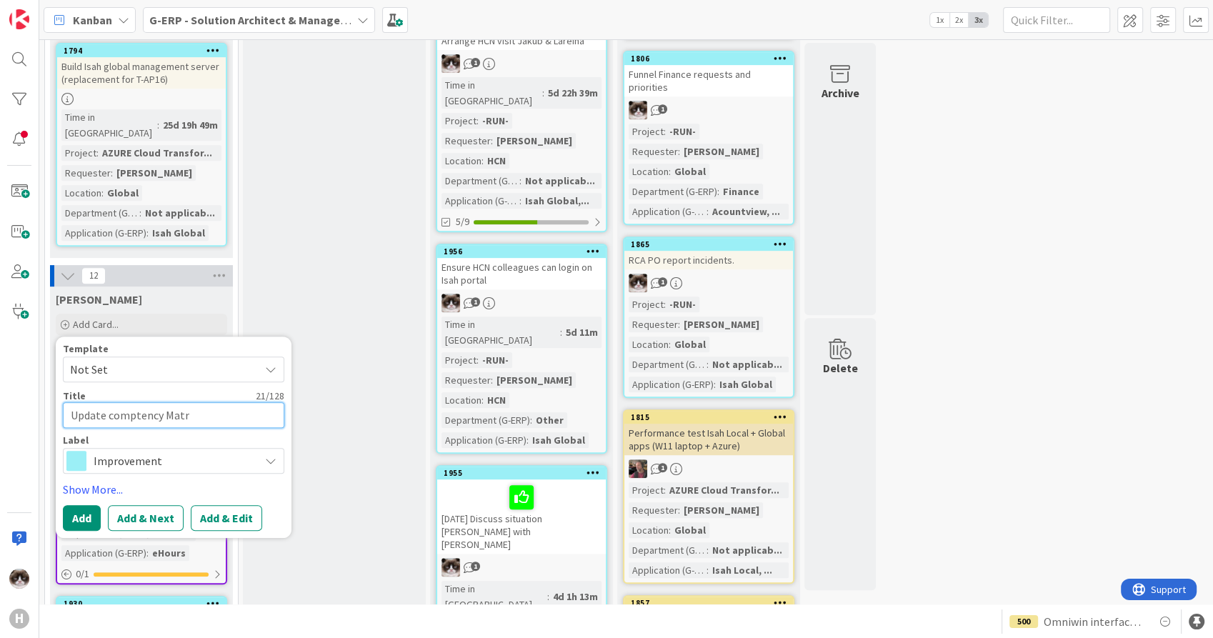
type textarea "Update comptency Matri"
type textarea "x"
type textarea "Update comptency Matr"
type textarea "x"
type textarea "Update comptency Mat"
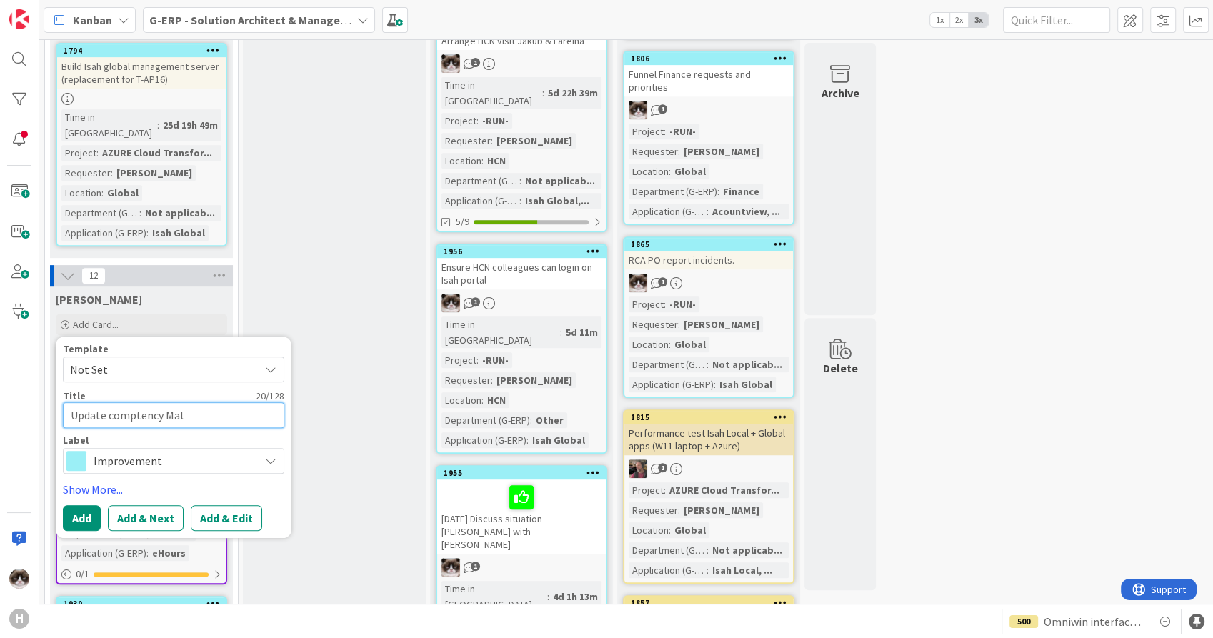
type textarea "x"
type textarea "Update comptency Matr"
type textarea "x"
type textarea "Update comptency Matri"
type textarea "x"
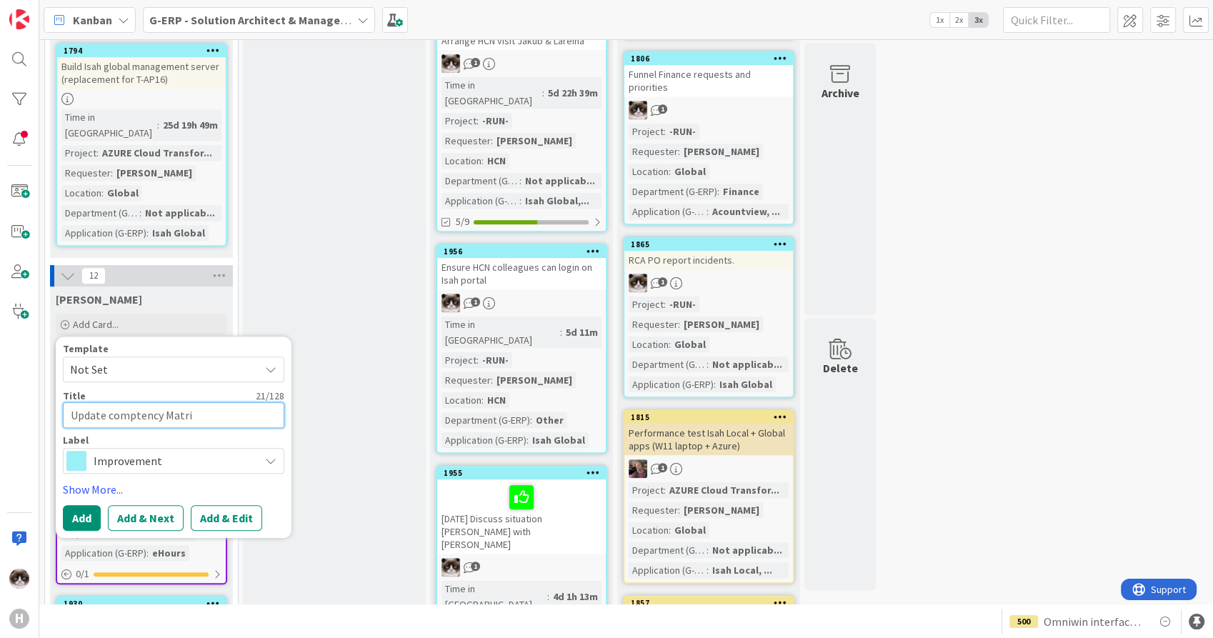
type textarea "Update comptency Matrix"
type textarea "x"
type textarea "Update comptency Matrix"
type textarea "x"
type textarea "Update comptency Matrix"
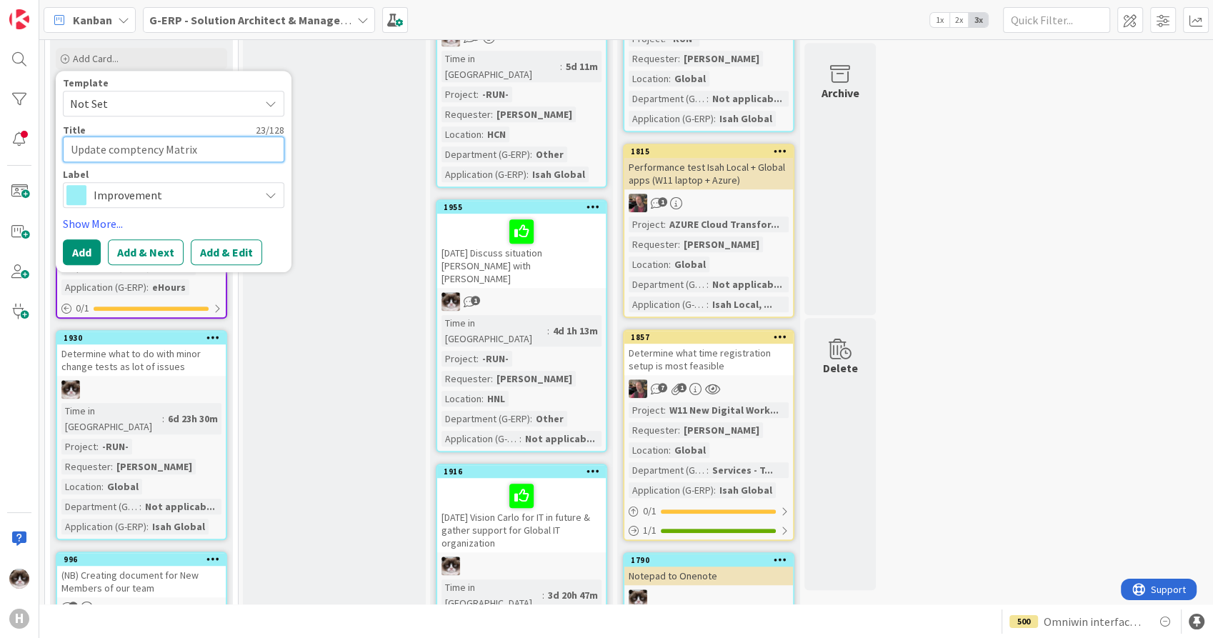
scroll to position [876, 0]
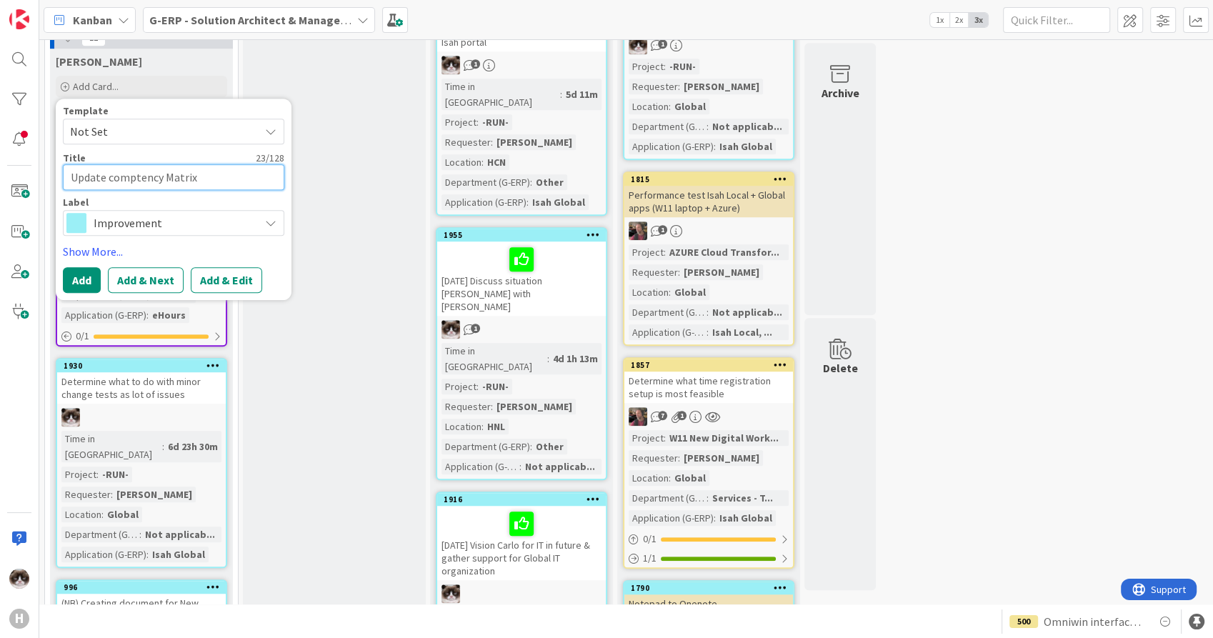
click at [144, 164] on textarea "Update comptency Matrix" at bounding box center [173, 177] width 221 height 26
type textarea "x"
type textarea "Update competency Matrix"
click at [211, 267] on button "Add & Edit" at bounding box center [226, 280] width 71 height 26
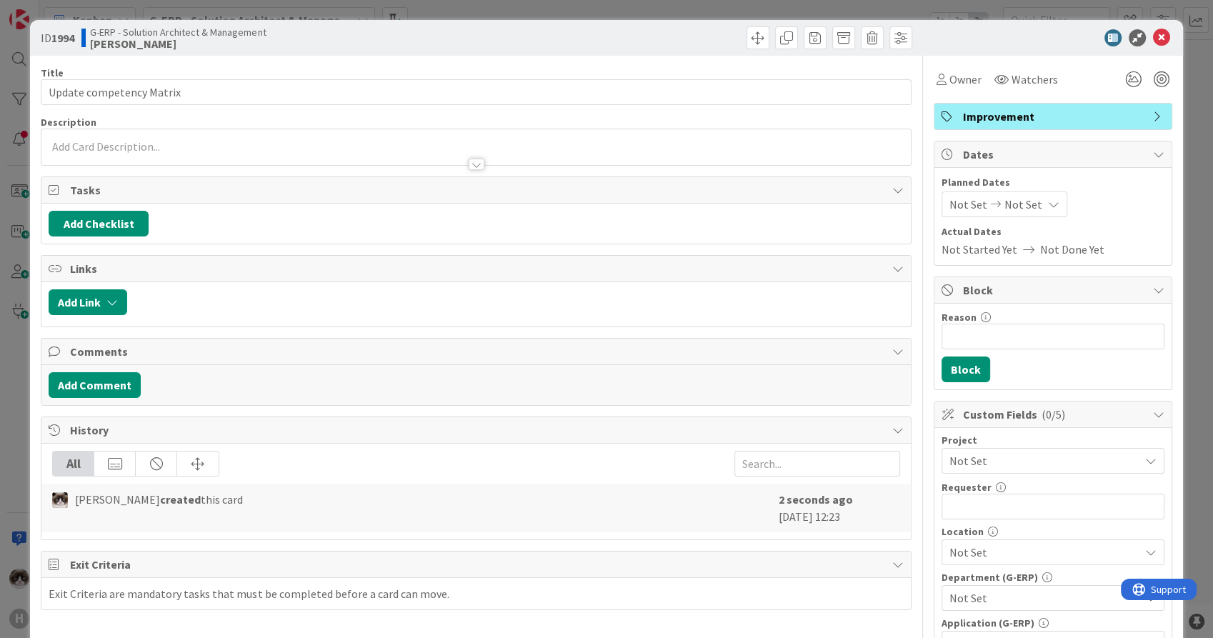
drag, startPoint x: 983, startPoint y: 461, endPoint x: 980, endPoint y: 451, distance: 10.4
click at [983, 461] on span "Not Set" at bounding box center [1040, 461] width 183 height 20
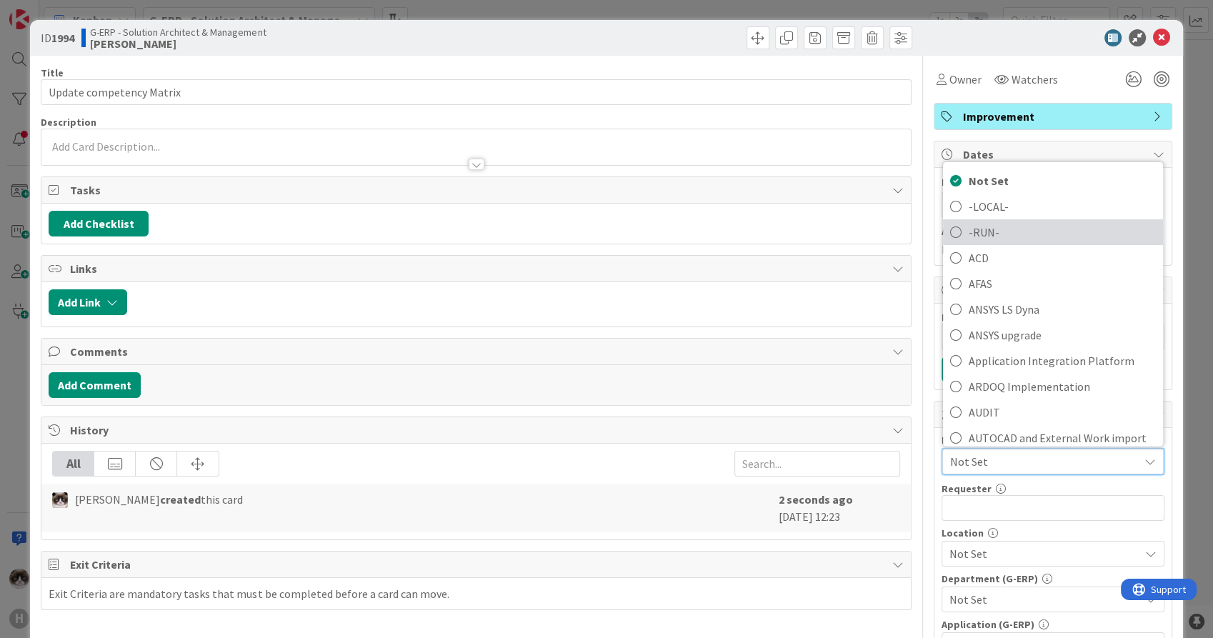
click at [990, 229] on span "-RUN-" at bounding box center [1062, 231] width 187 height 21
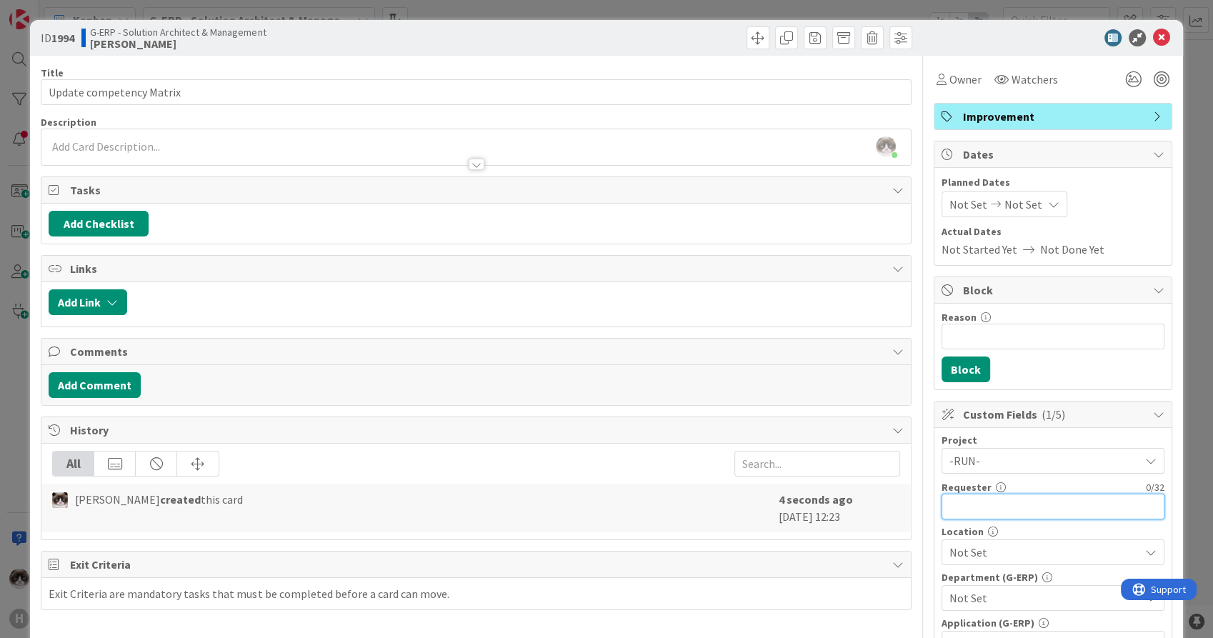
click at [994, 507] on input "text" at bounding box center [1052, 507] width 223 height 26
type input "K"
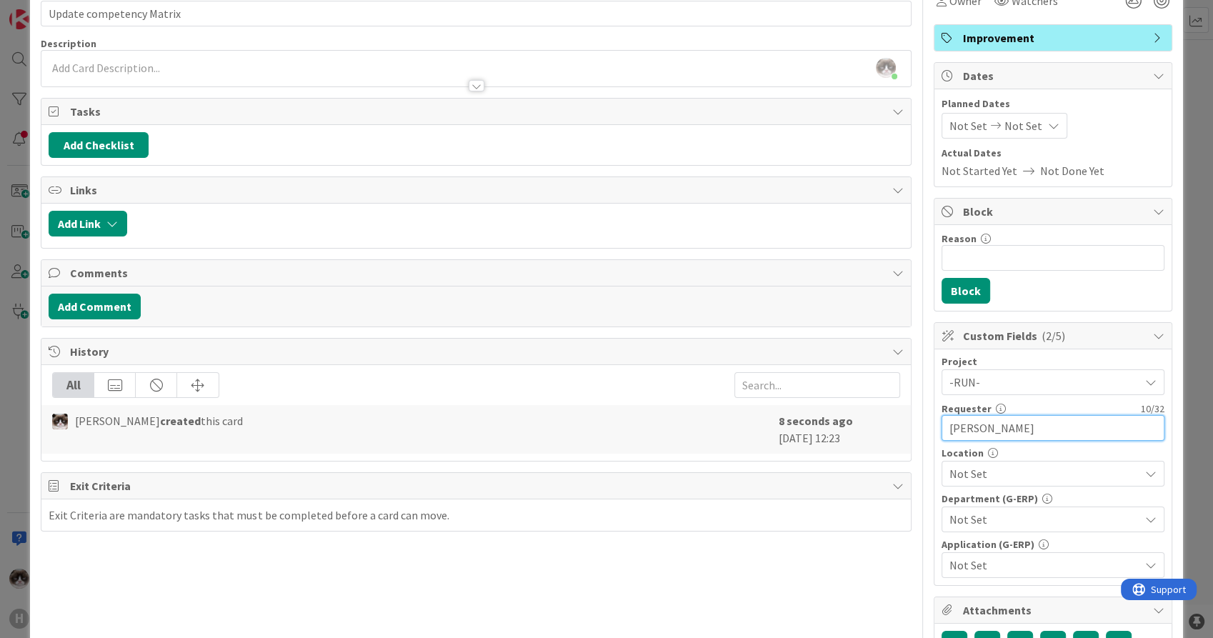
scroll to position [79, 0]
type input "[PERSON_NAME]"
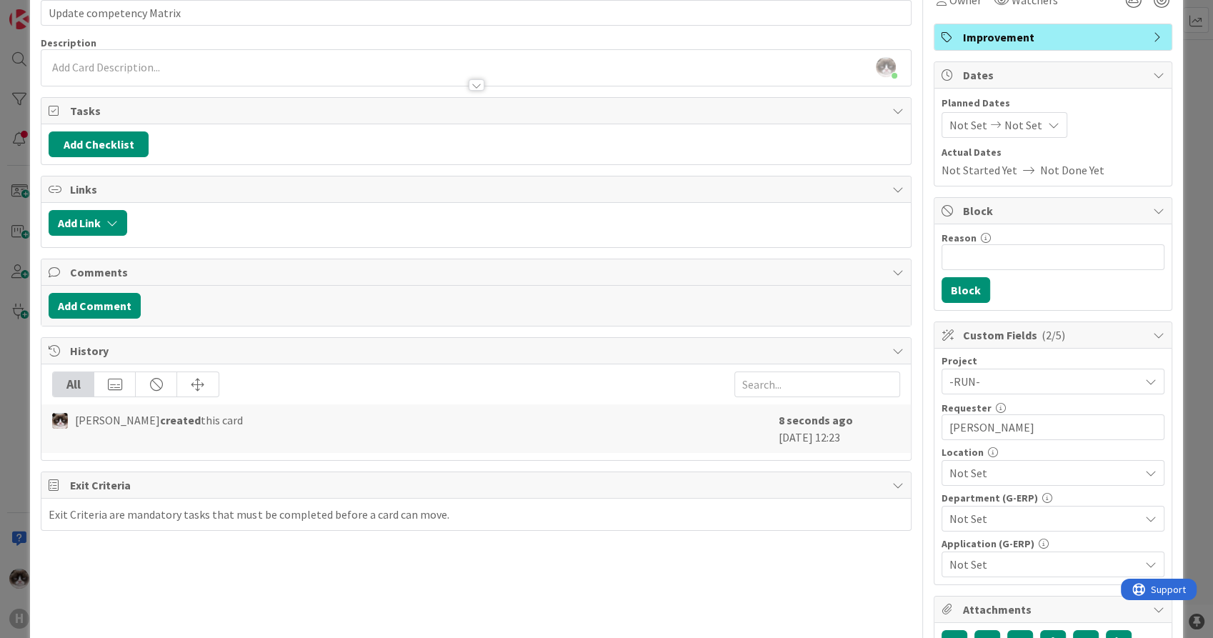
click at [983, 486] on div "Project -RUN- Not Set -LOCAL- -RUN- ACD AFAS ANSYS LS Dyna ANSYS upgrade Applic…" at bounding box center [1052, 466] width 223 height 221
click at [978, 473] on span "Not Set" at bounding box center [1044, 472] width 190 height 17
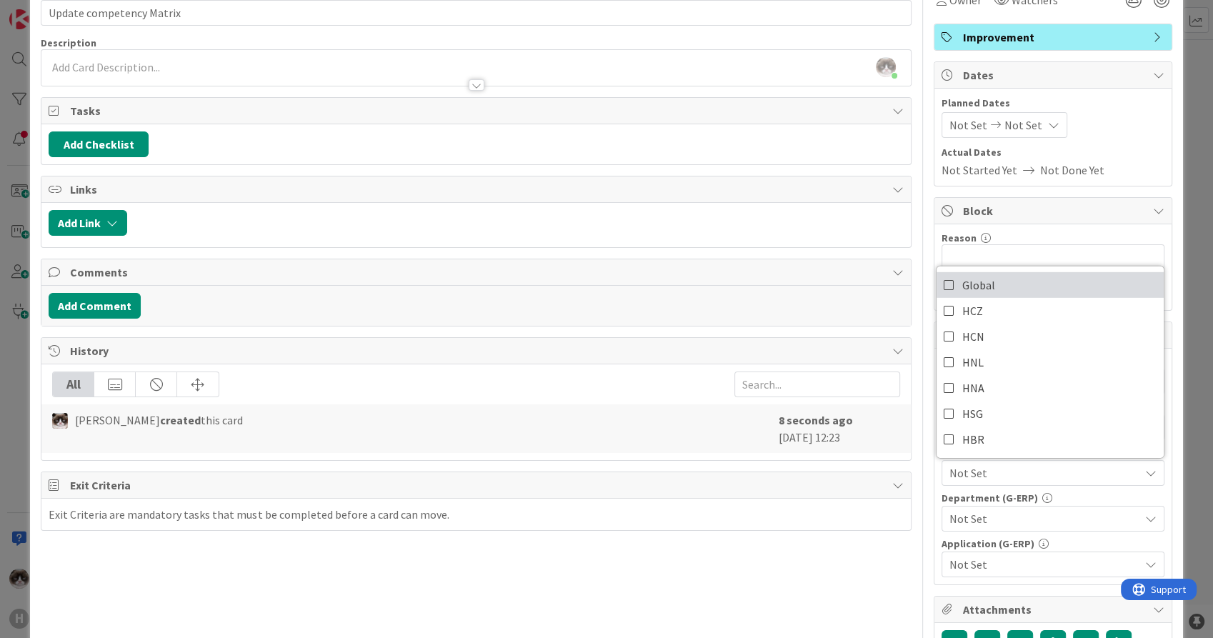
click at [998, 286] on link "Global" at bounding box center [1049, 285] width 227 height 26
click at [1001, 510] on span "Not Set" at bounding box center [1044, 518] width 190 height 17
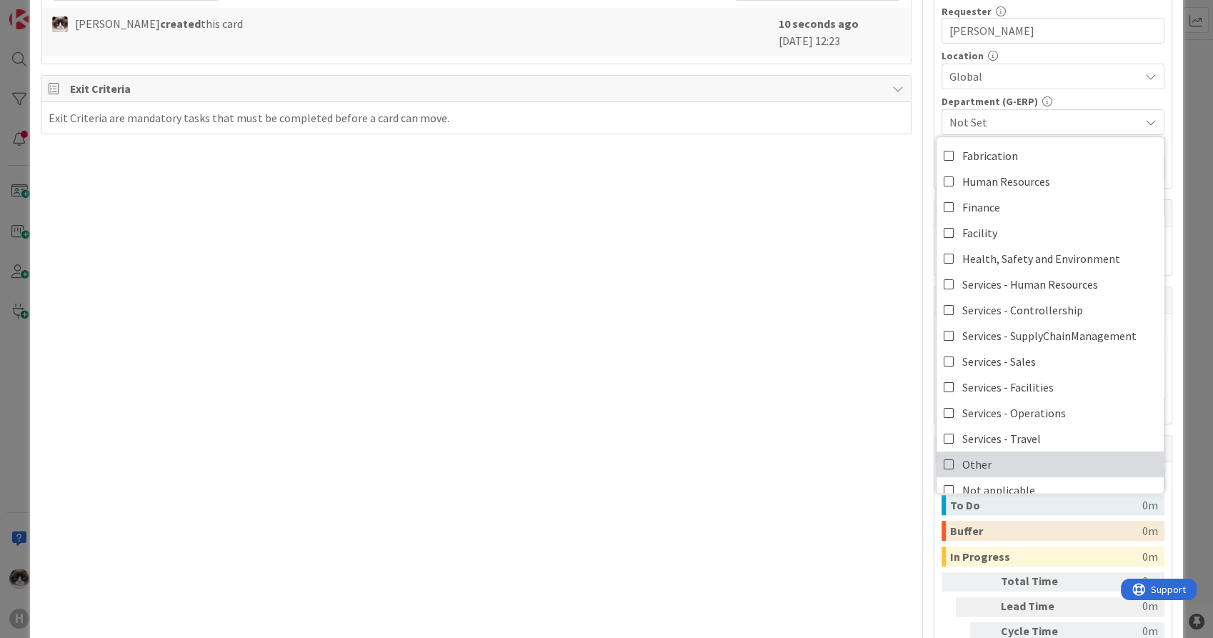
scroll to position [118, 0]
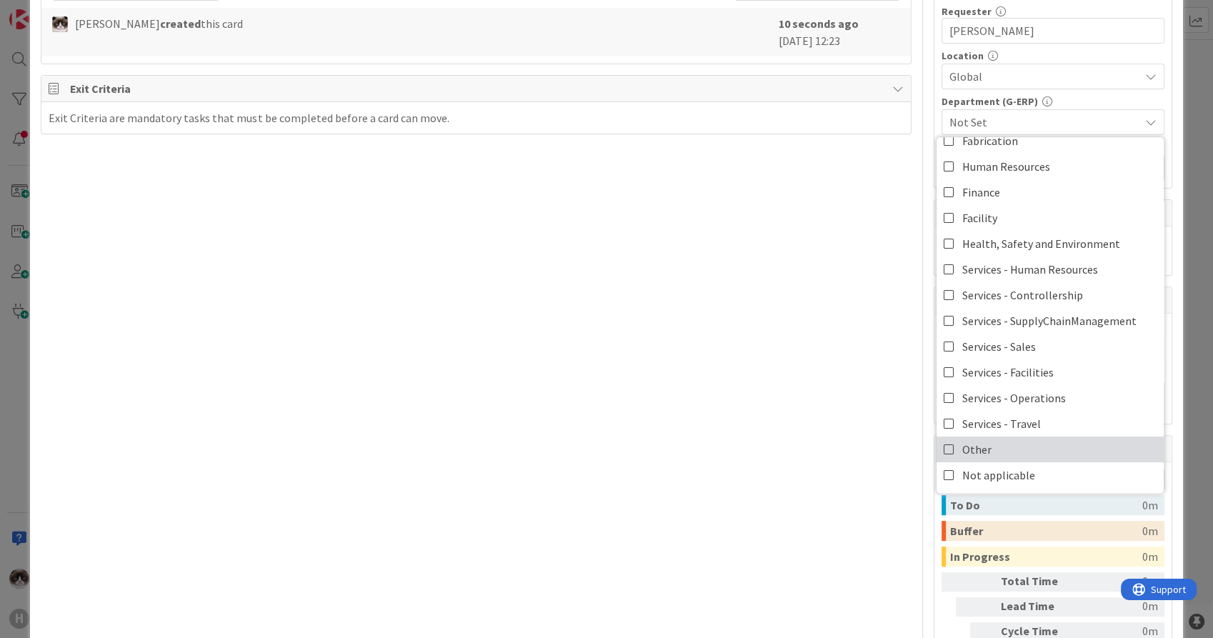
click at [977, 442] on link "Other" at bounding box center [1049, 449] width 227 height 26
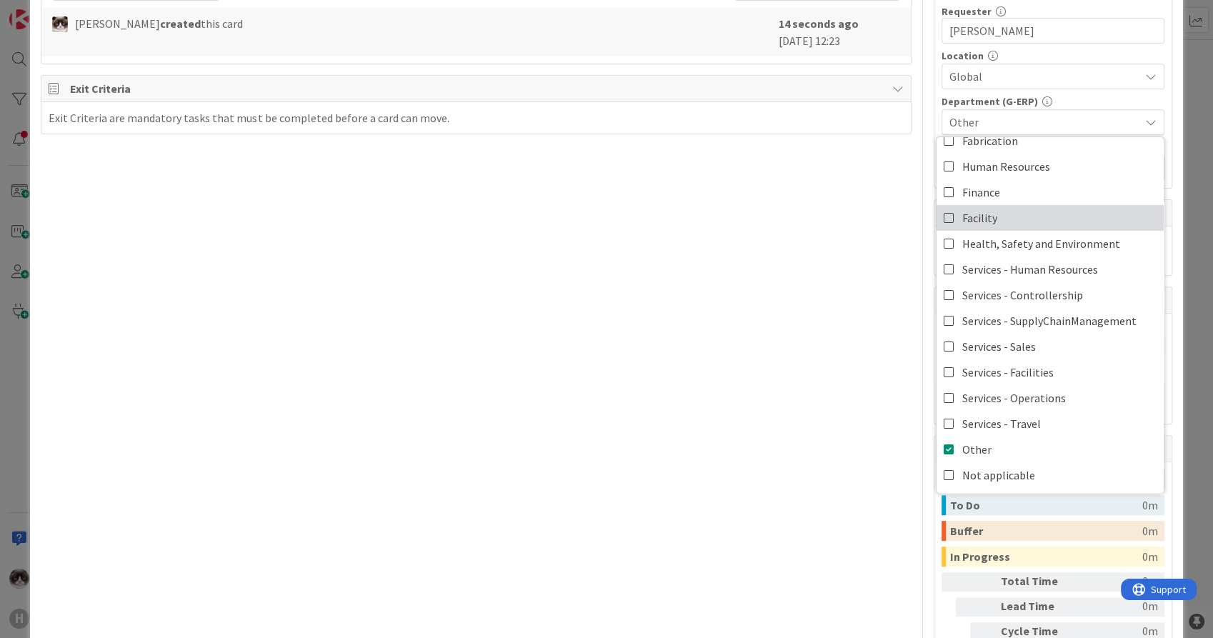
scroll to position [0, 0]
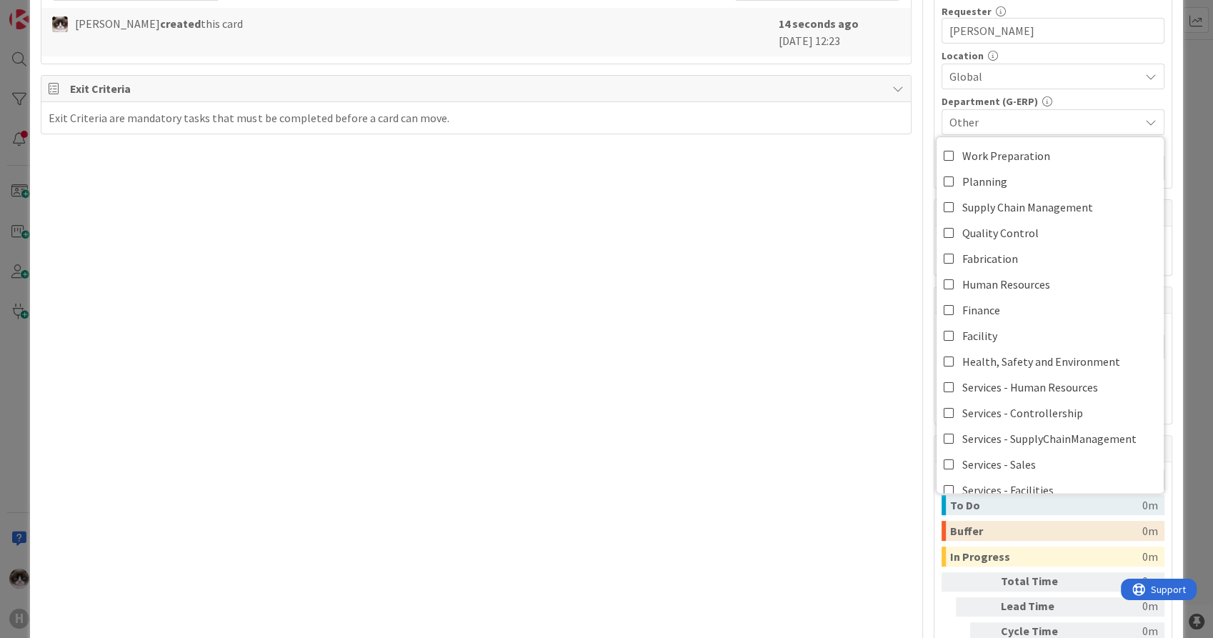
click at [804, 416] on div "Title 24 / 128 Update competency Matrix Description [PERSON_NAME] just joined O…" at bounding box center [476, 143] width 870 height 1126
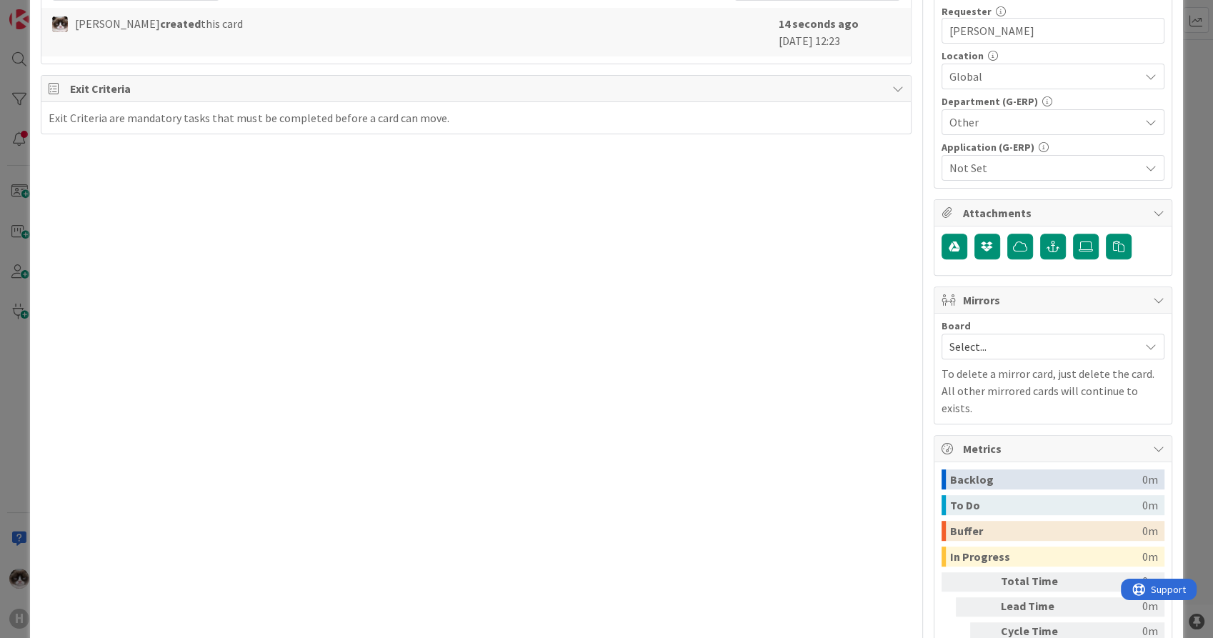
click at [1011, 167] on span "Not Set" at bounding box center [1044, 167] width 190 height 17
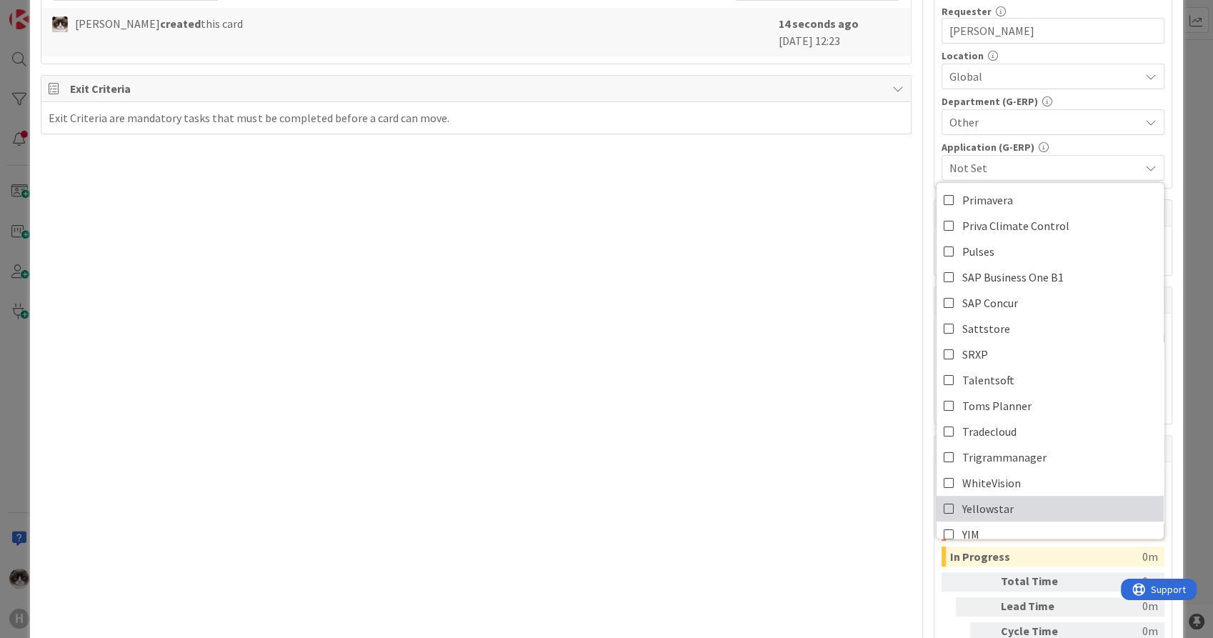
scroll to position [658, 0]
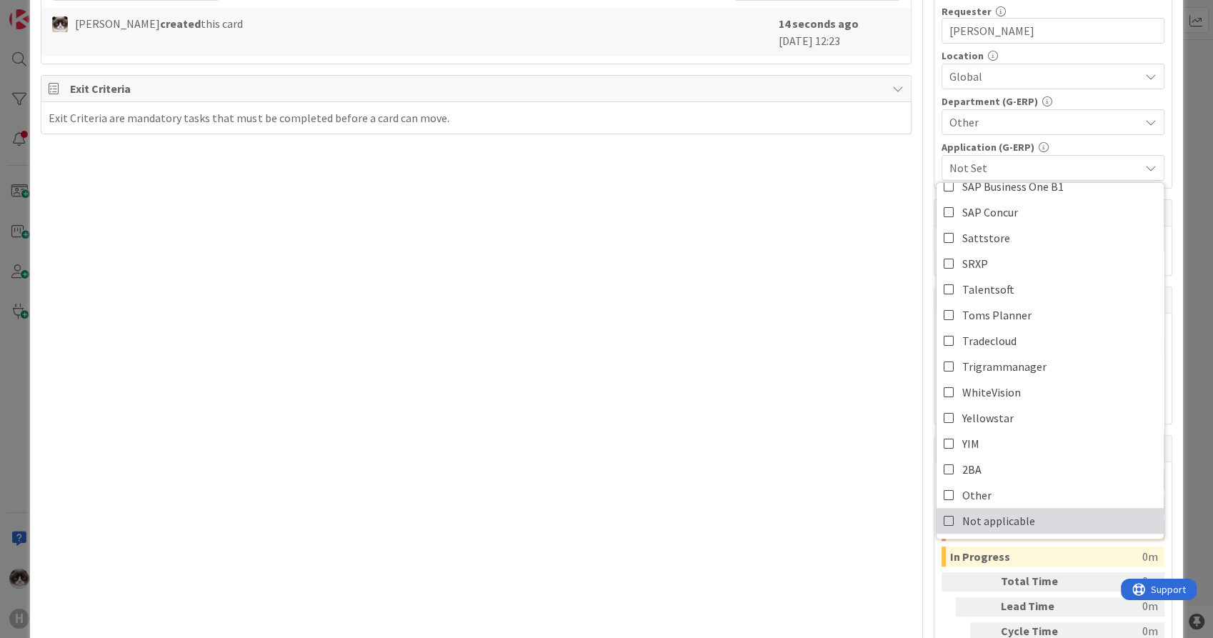
click at [985, 512] on span "Not applicable" at bounding box center [998, 520] width 73 height 21
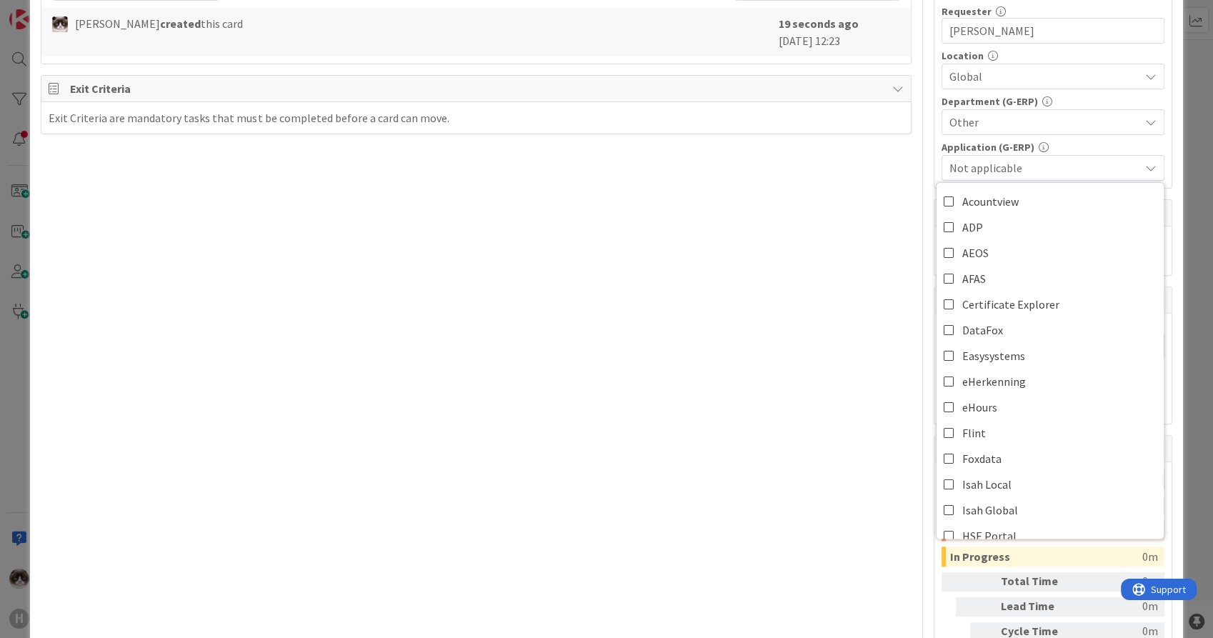
click at [776, 429] on div "Title 24 / 128 Update competency Matrix Description [PERSON_NAME] just joined O…" at bounding box center [476, 143] width 870 height 1126
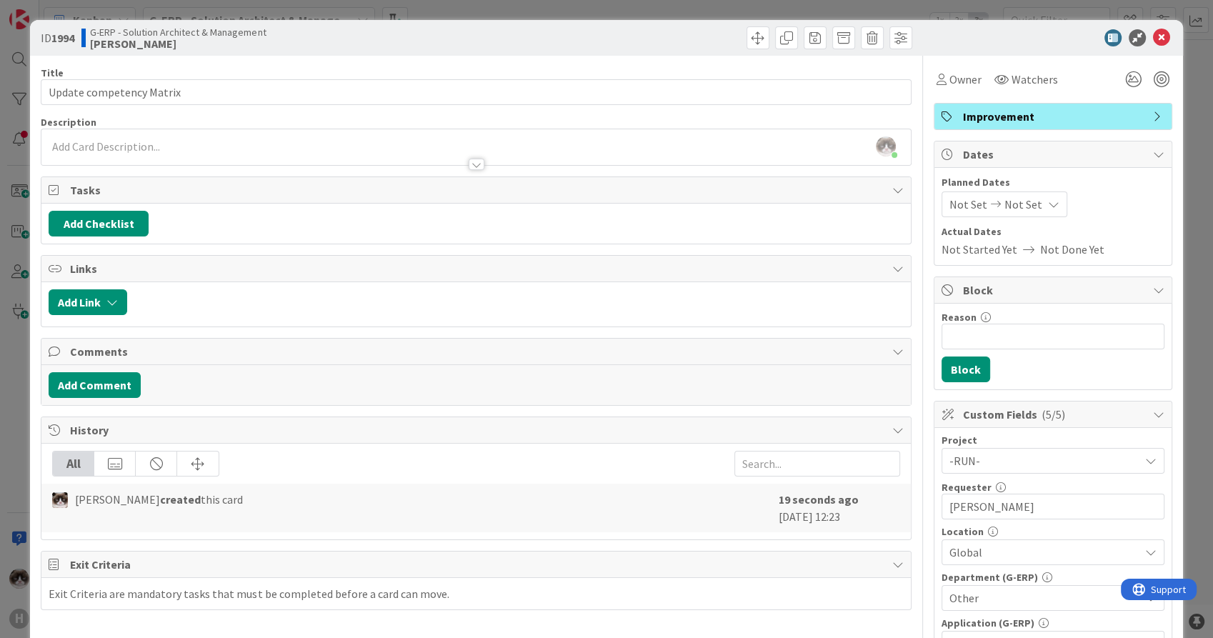
click at [344, 158] on div at bounding box center [475, 157] width 869 height 15
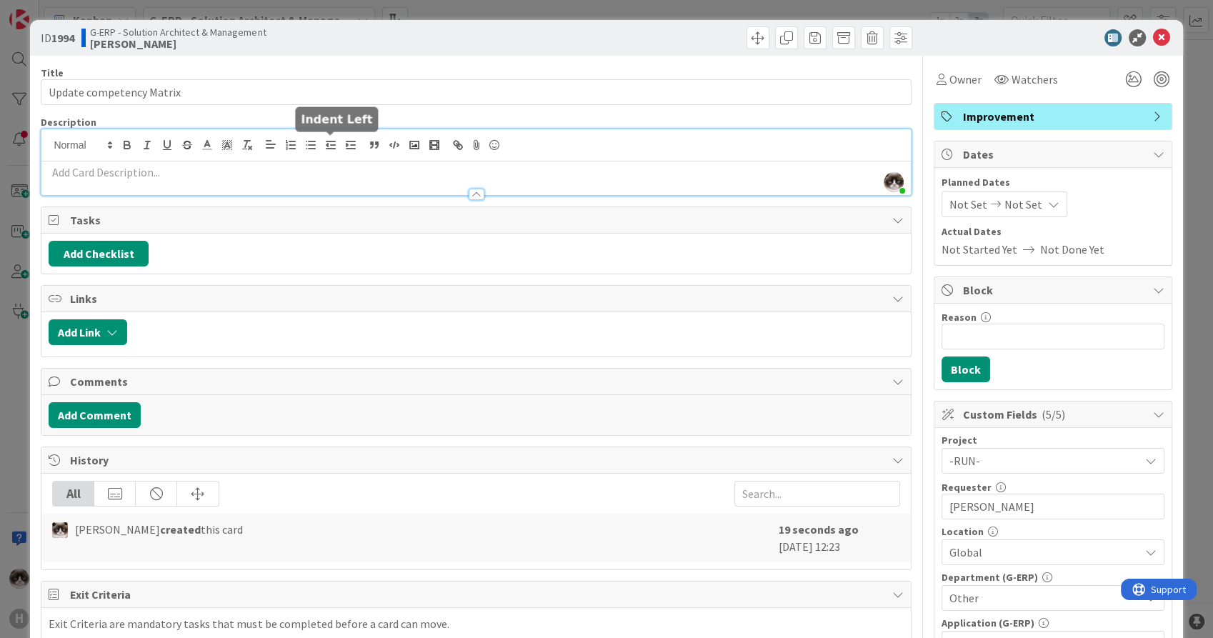
click at [330, 171] on p at bounding box center [476, 172] width 854 height 16
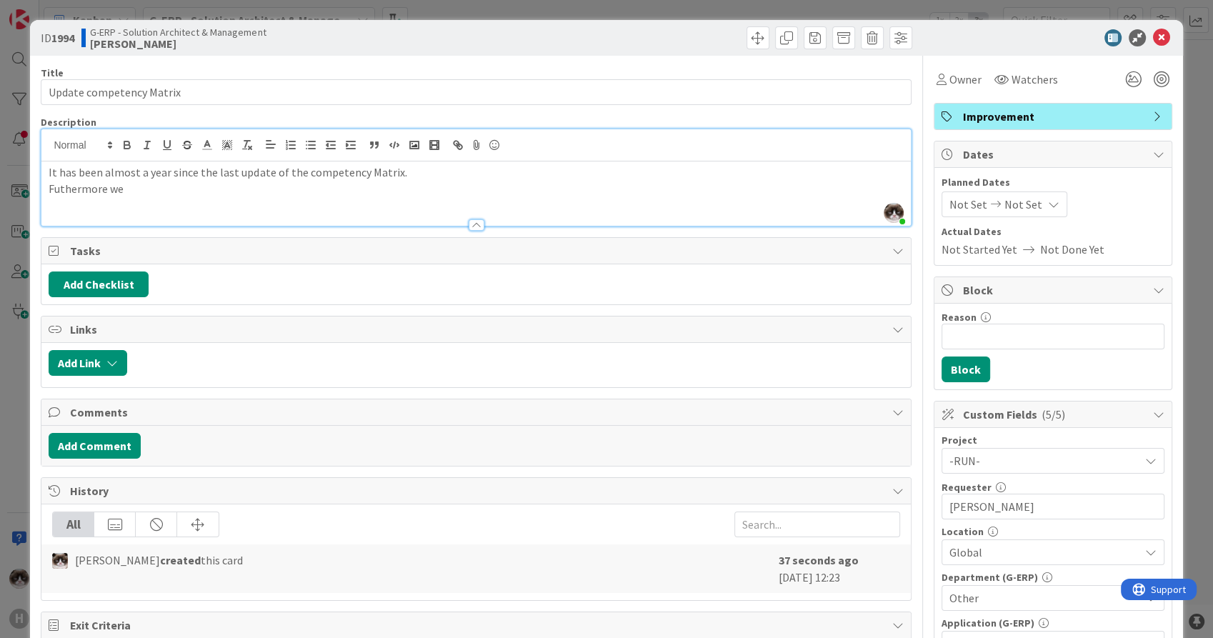
click at [73, 191] on p "Futhermore we" at bounding box center [476, 189] width 854 height 16
click at [148, 184] on p "Furthermore we" at bounding box center [476, 189] width 854 height 16
click at [208, 185] on p "Furthermore the team was devided in" at bounding box center [476, 189] width 854 height 16
click at [256, 181] on p "Furthermore the team was divided in" at bounding box center [476, 189] width 854 height 16
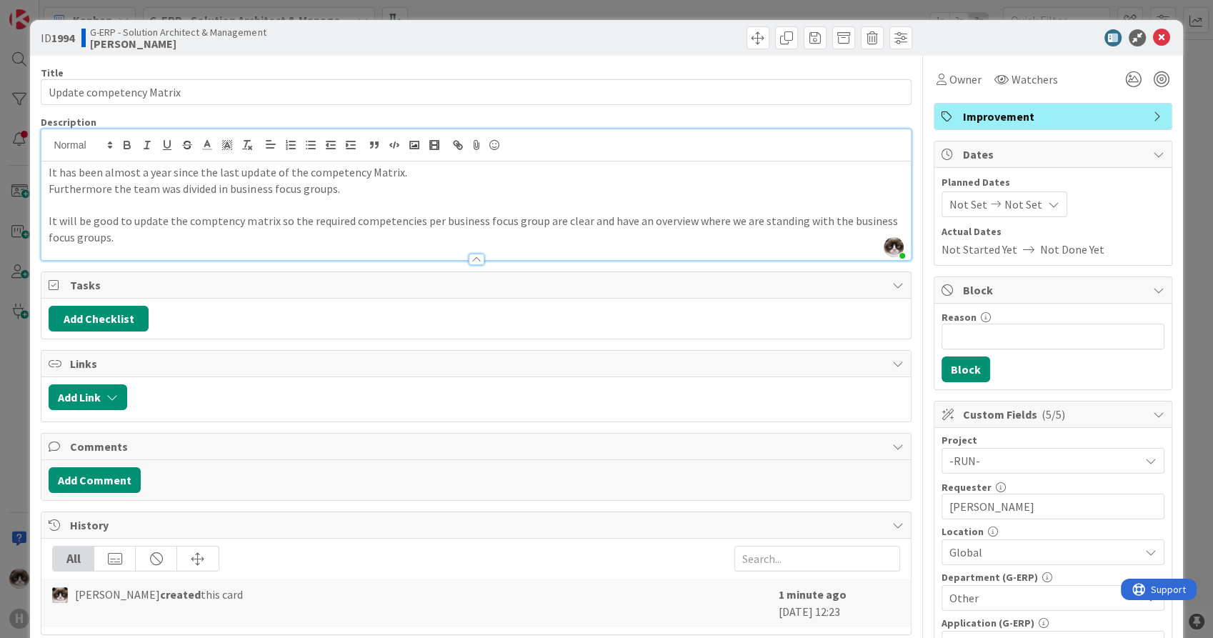
click at [229, 218] on p "It will be good to update the comptency matrix so the required competencies per…" at bounding box center [476, 229] width 854 height 32
click at [116, 314] on button "Add Checklist" at bounding box center [99, 319] width 100 height 26
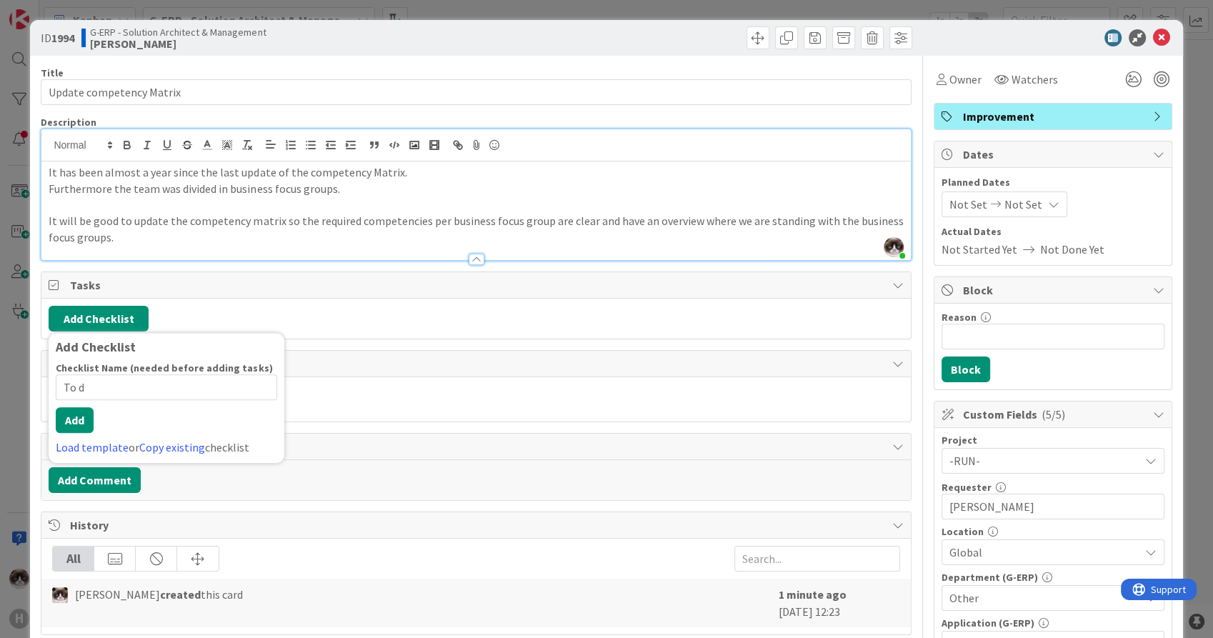
type input "To do"
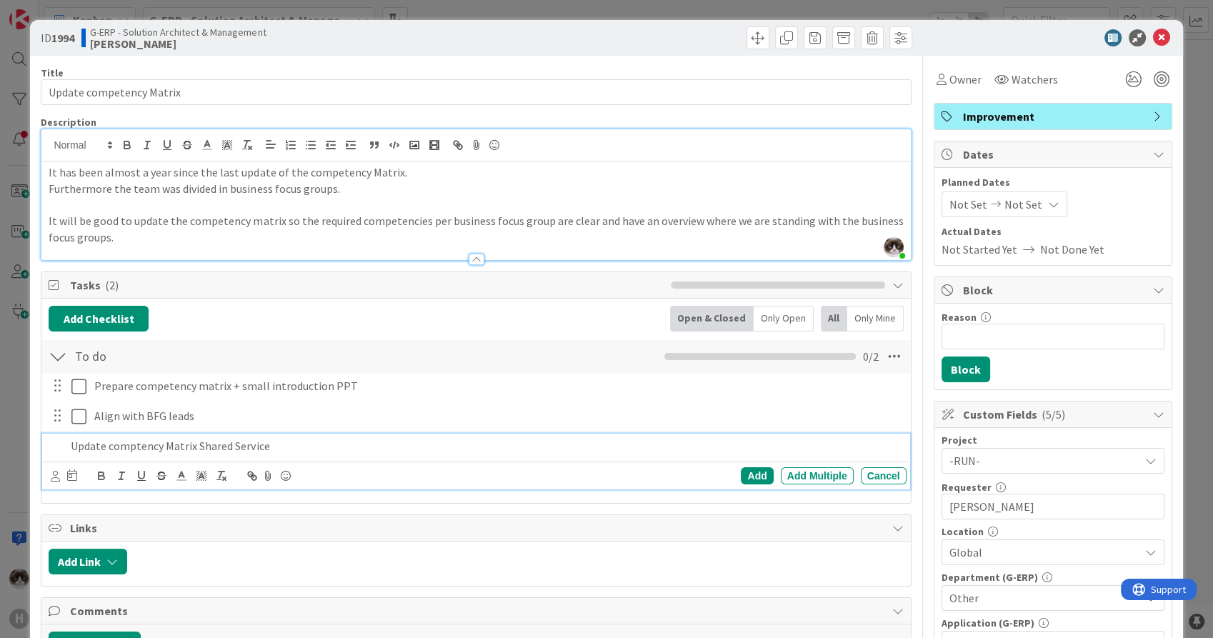
click at [124, 444] on p "Update comptency Matrix Shared Service" at bounding box center [485, 446] width 829 height 16
click at [320, 451] on p "Update competency Matrix Shared Service" at bounding box center [485, 446] width 829 height 16
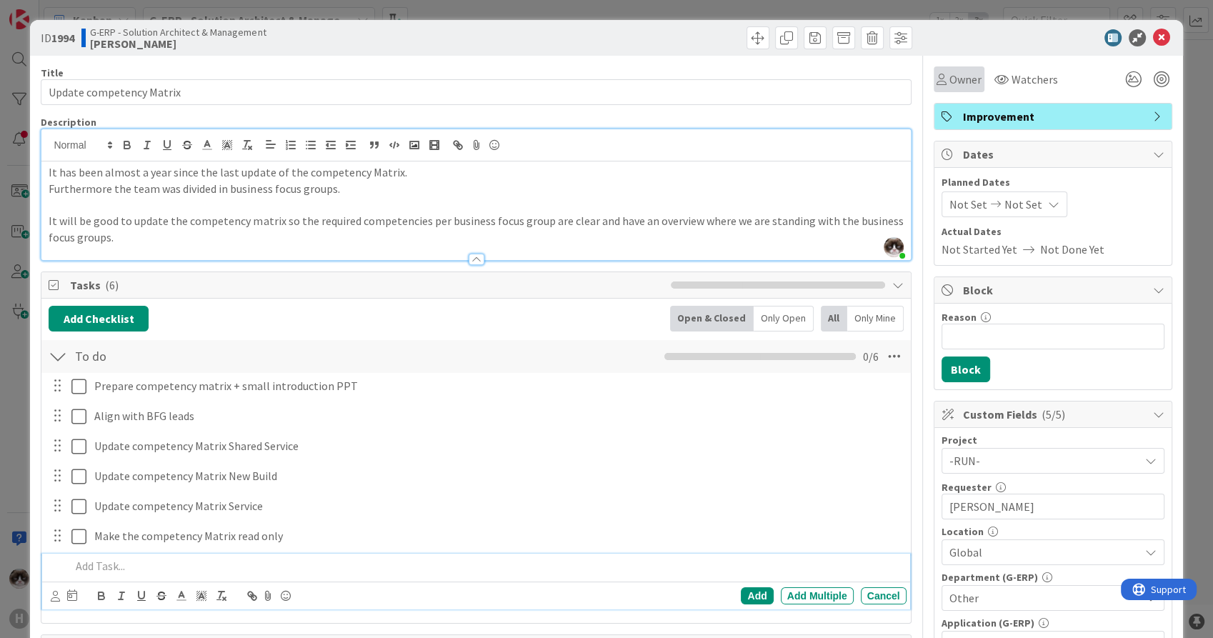
click at [954, 80] on span "Owner" at bounding box center [965, 79] width 32 height 17
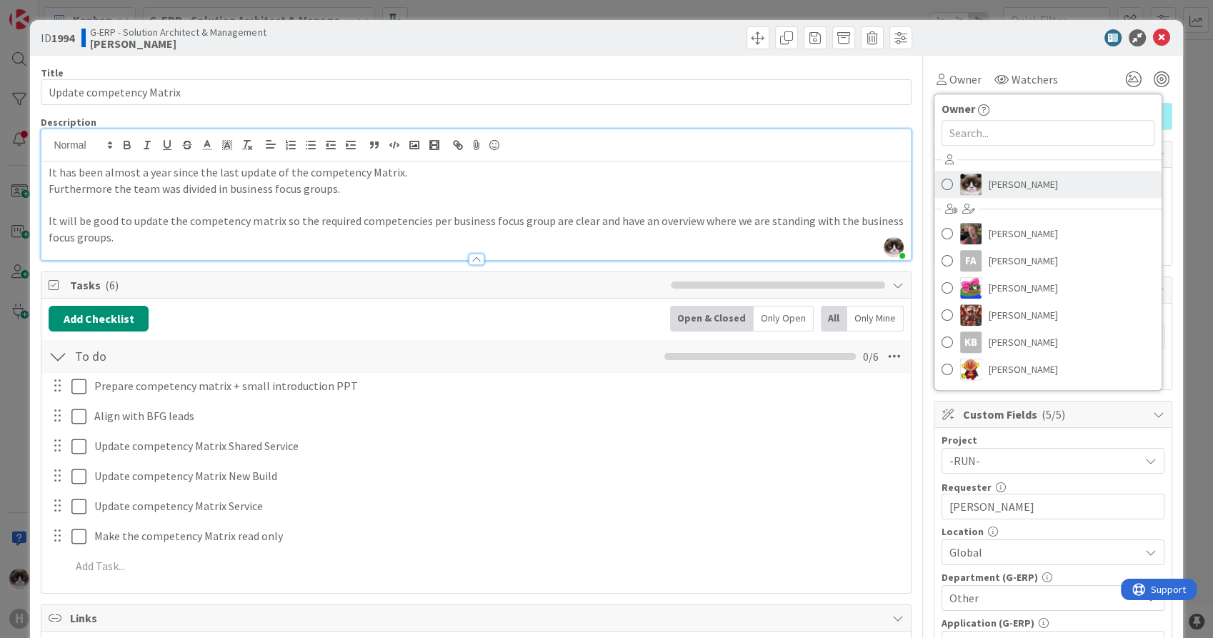
click at [1026, 184] on span "[PERSON_NAME]" at bounding box center [1023, 184] width 69 height 21
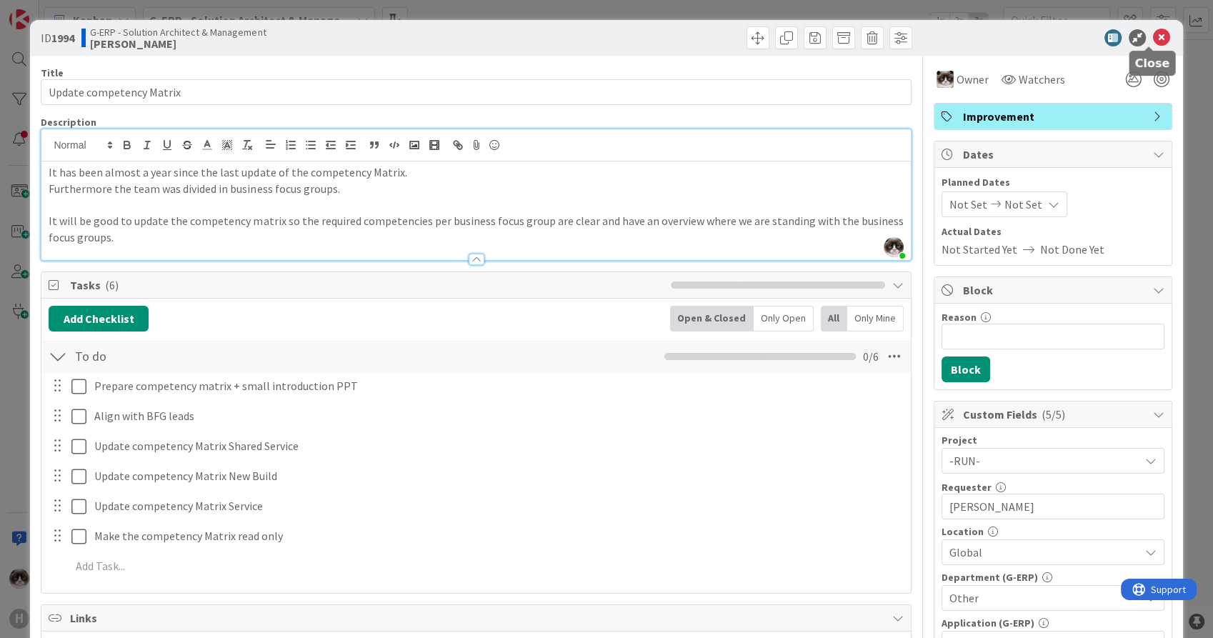
click at [1153, 39] on icon at bounding box center [1161, 37] width 17 height 17
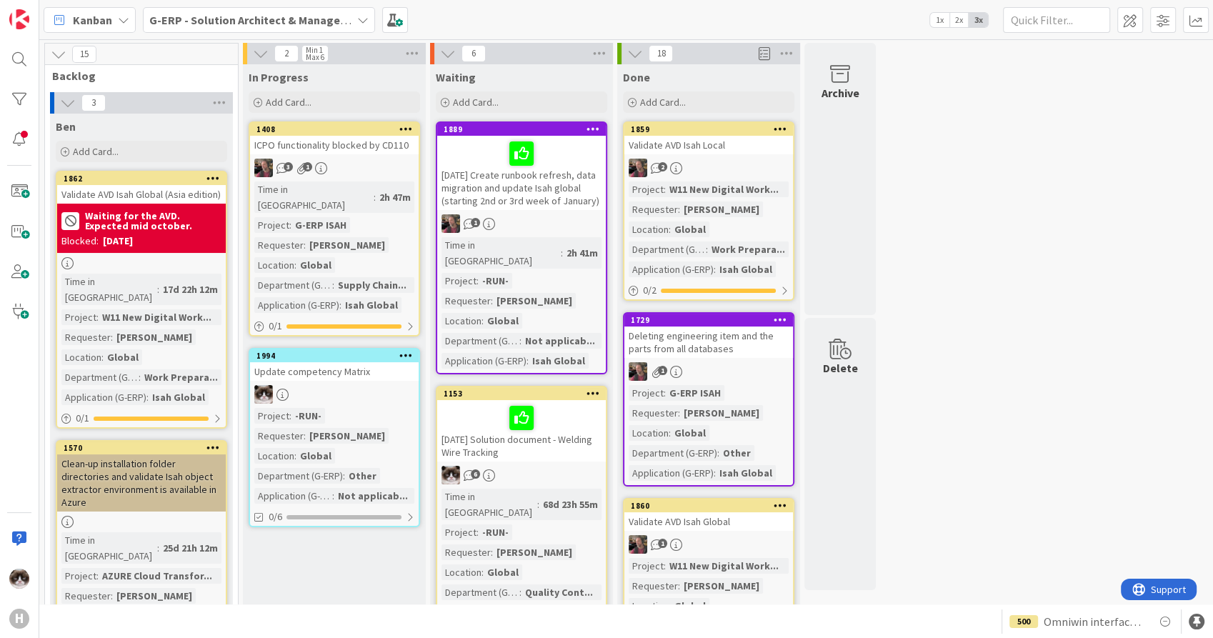
click at [197, 21] on b "G-ERP - Solution Architect & Management" at bounding box center [258, 20] width 219 height 14
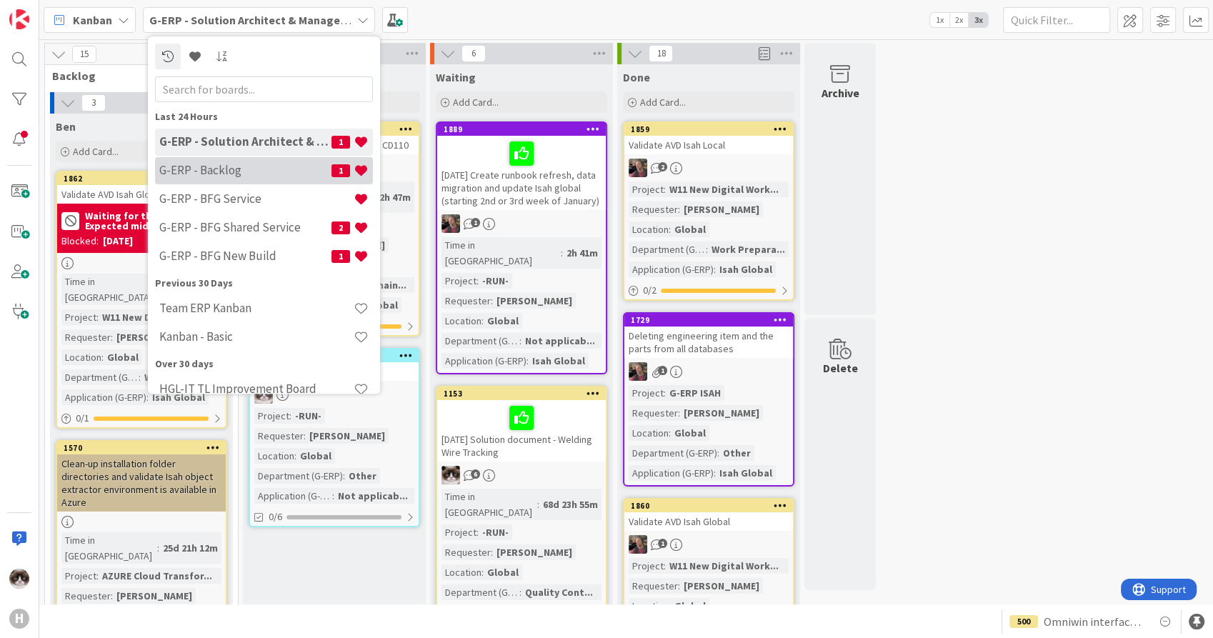
click at [254, 169] on h4 "G-ERP - Backlog" at bounding box center [245, 171] width 172 height 14
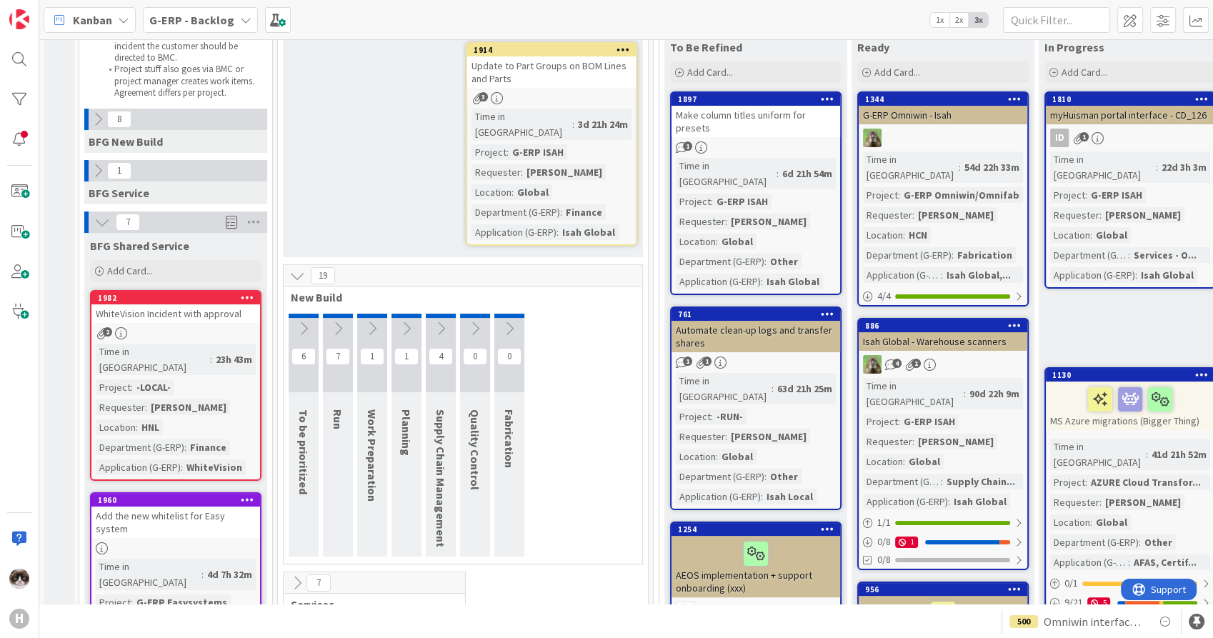
scroll to position [317, 0]
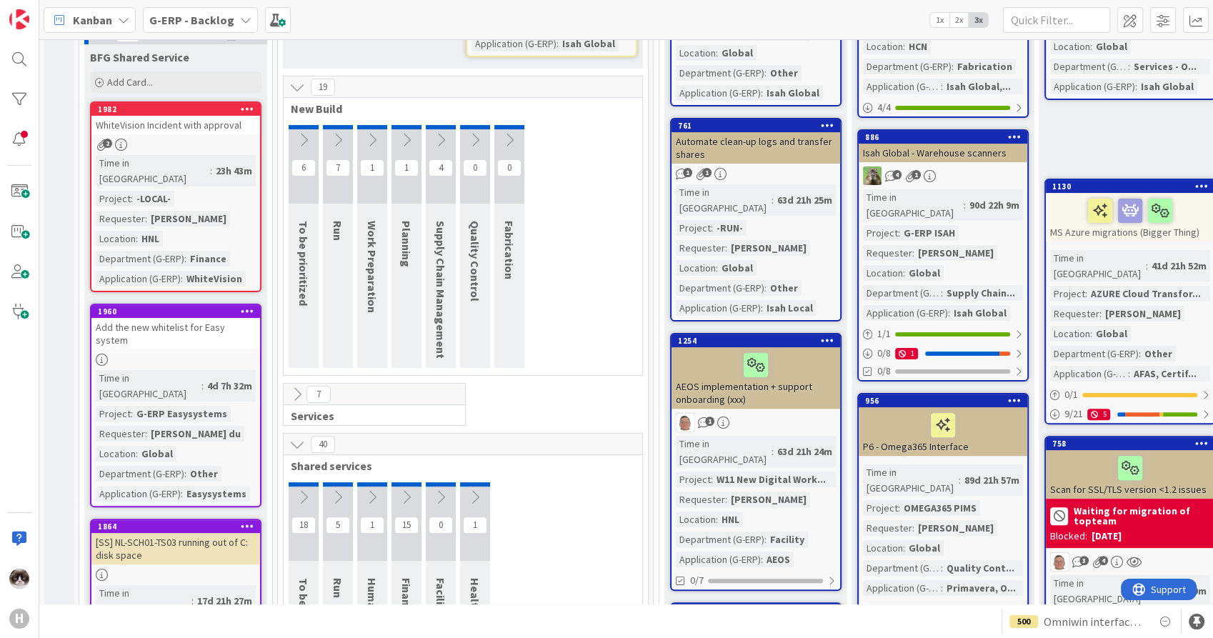
click at [231, 354] on div at bounding box center [175, 360] width 169 height 12
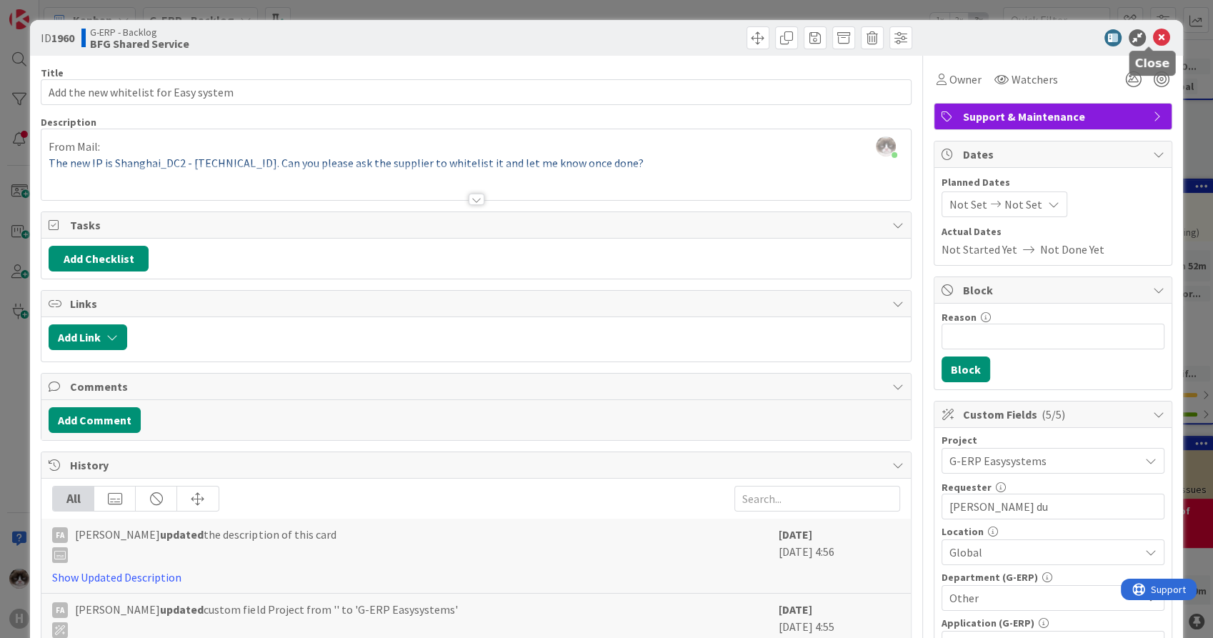
click at [1156, 36] on icon at bounding box center [1161, 37] width 17 height 17
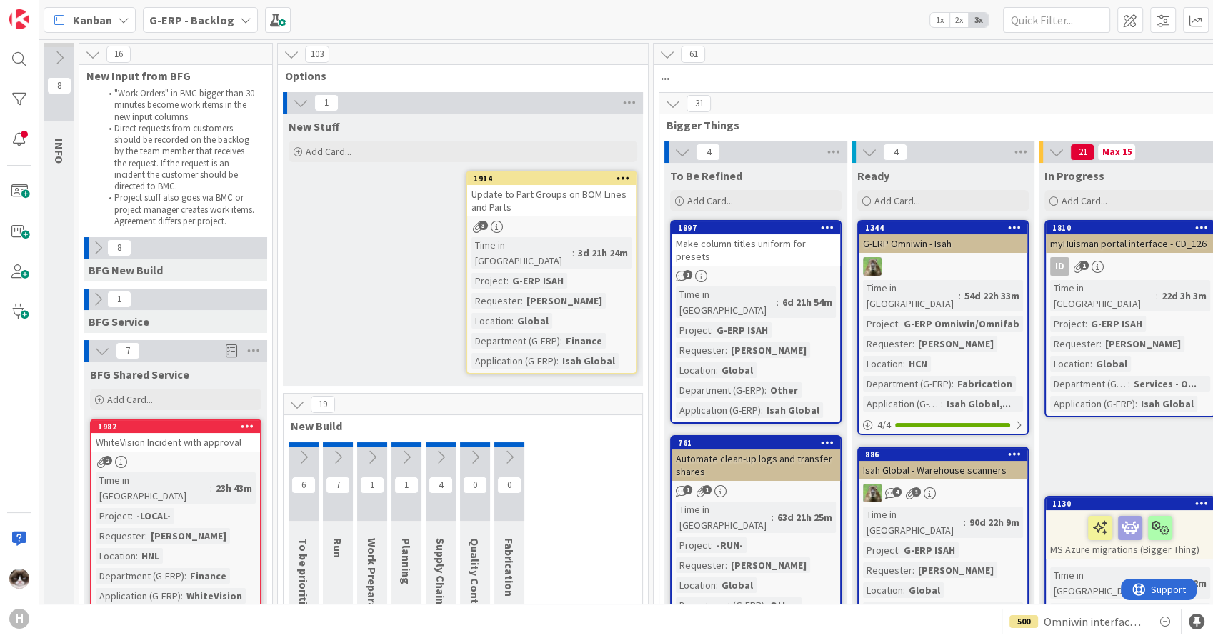
click at [97, 246] on icon at bounding box center [98, 248] width 16 height 16
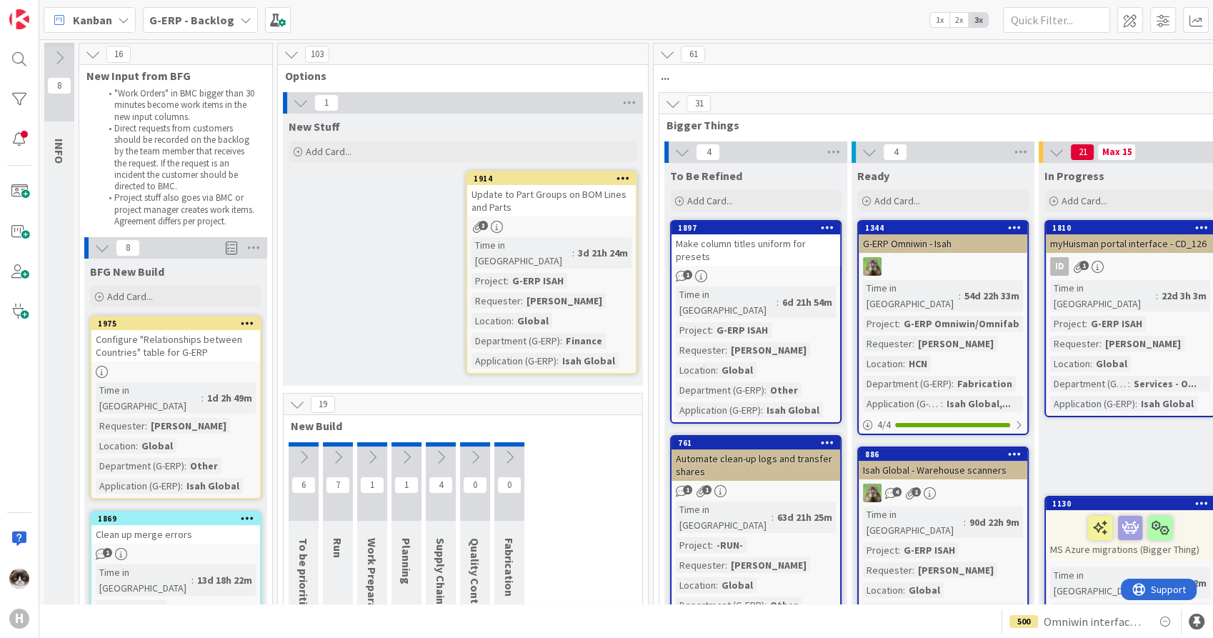
click at [228, 356] on div "Configure "Relationships between Countries" table for G-ERP" at bounding box center [175, 345] width 169 height 31
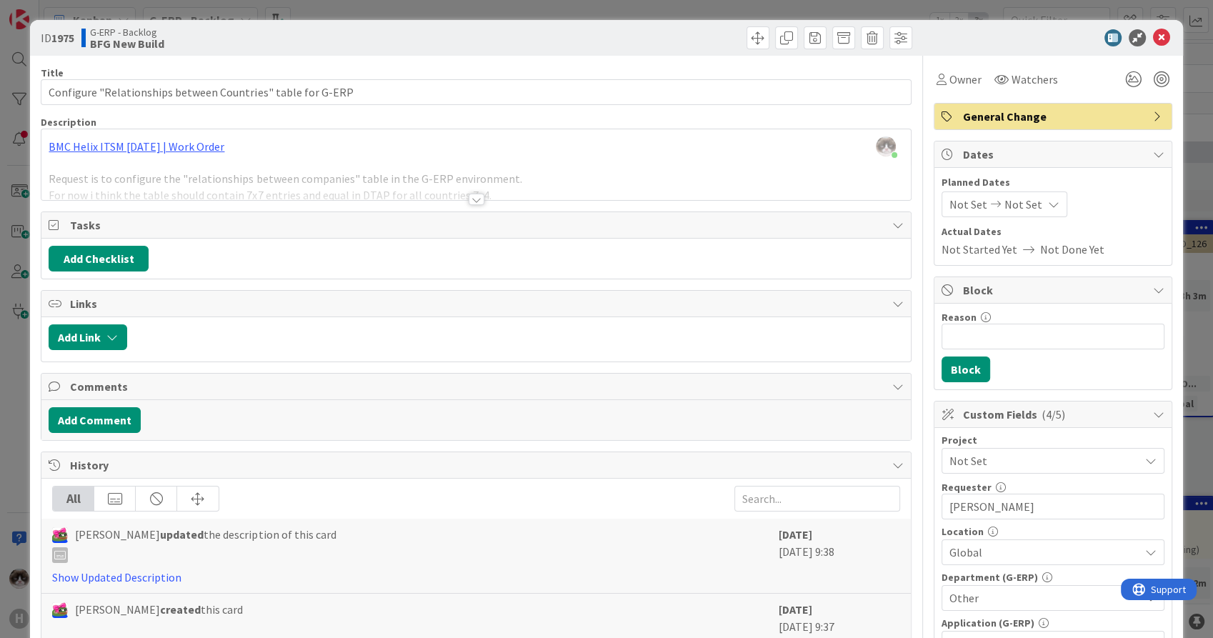
click at [469, 210] on div "Title 59 / 128 Configure "Relationships between Countries" table for G-ERP Desc…" at bounding box center [476, 619] width 870 height 1126
click at [469, 206] on div "Title 59 / 128 Configure "Relationships between Countries" table for G-ERP Desc…" at bounding box center [476, 619] width 870 height 1126
click at [470, 201] on div at bounding box center [477, 199] width 16 height 11
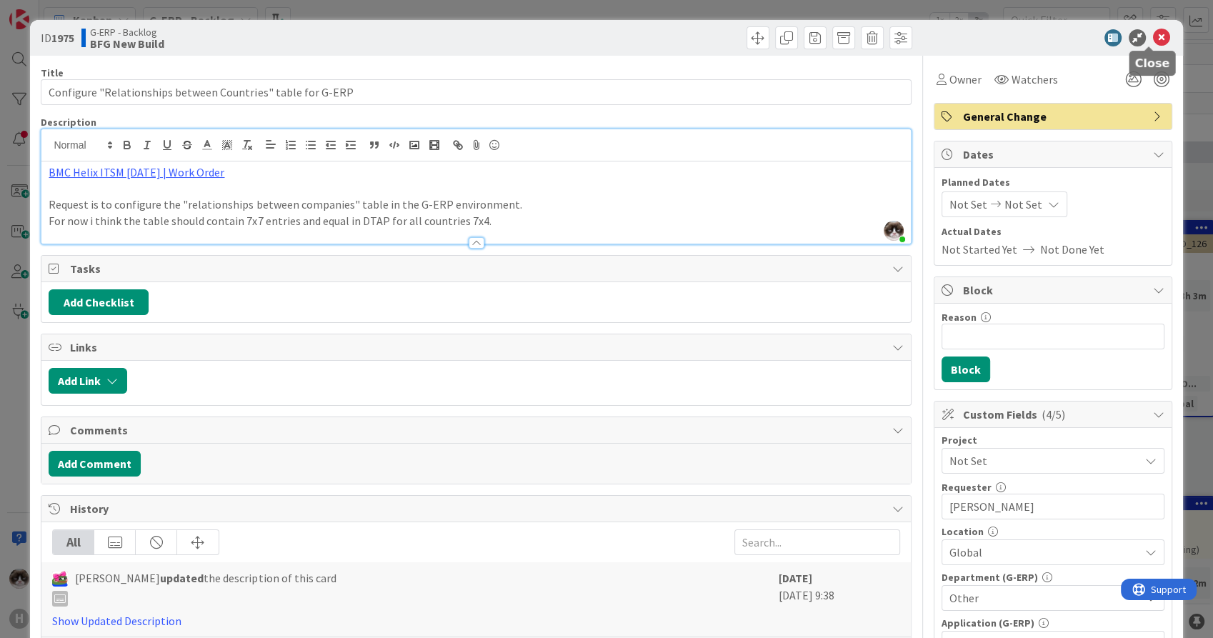
click at [1153, 34] on icon at bounding box center [1161, 37] width 17 height 17
